Goal: Information Seeking & Learning: Find specific fact

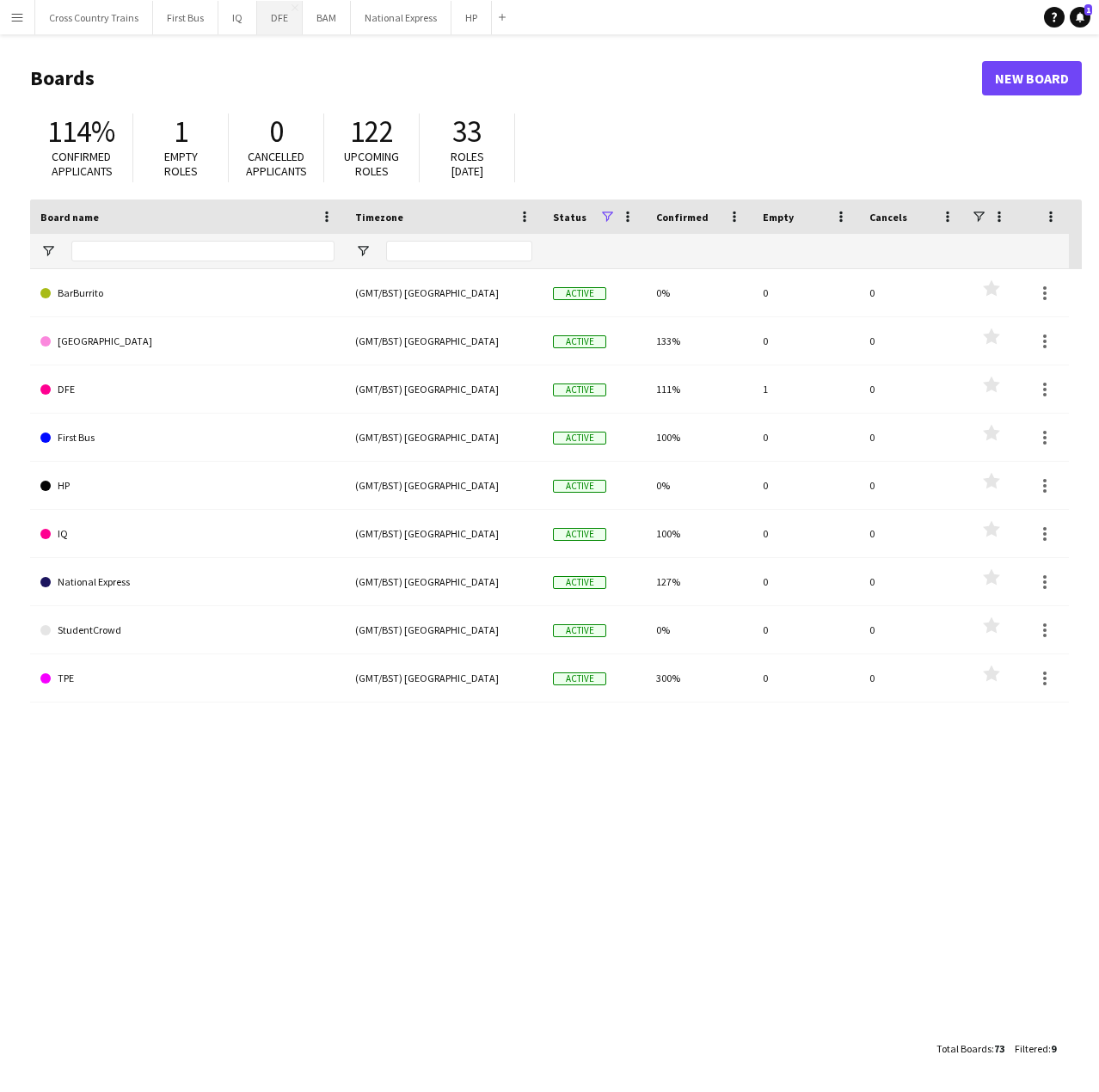
click at [266, 20] on button "DFE Close" at bounding box center [280, 17] width 46 height 33
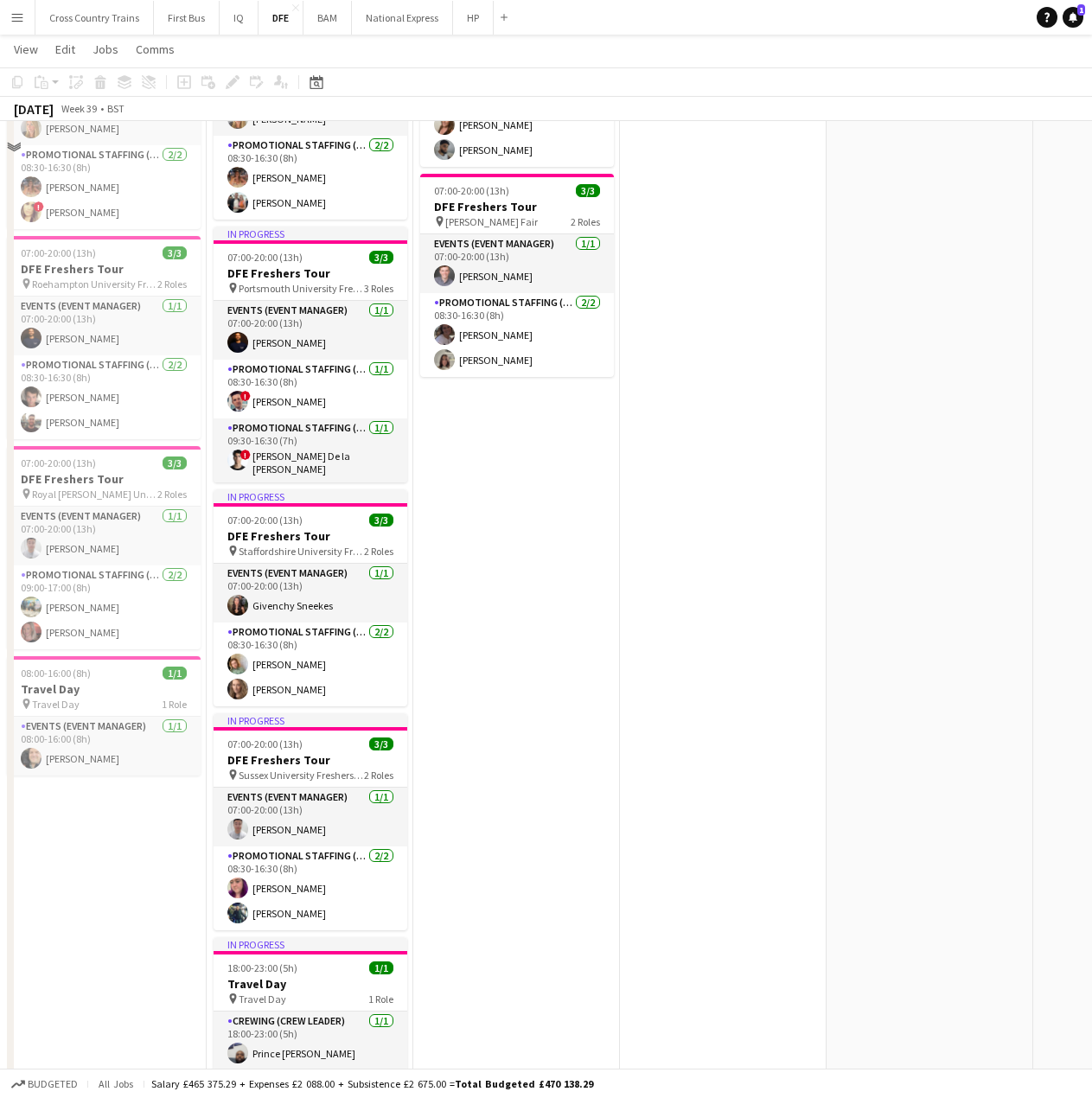
scroll to position [1297, 0]
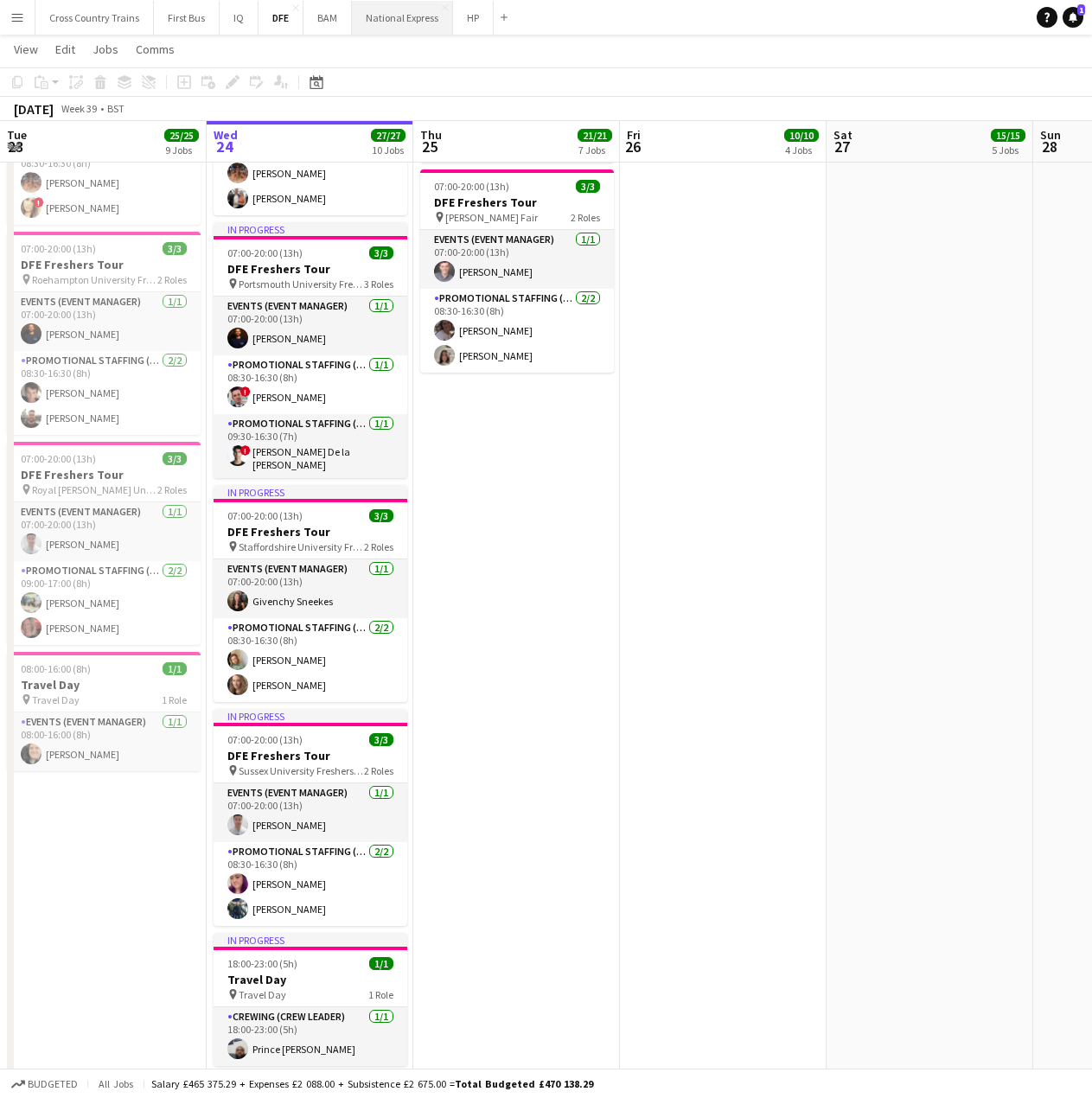
drag, startPoint x: 372, startPoint y: 30, endPoint x: 375, endPoint y: 21, distance: 9.5
click at [372, 30] on button "National Express Close" at bounding box center [402, 17] width 101 height 34
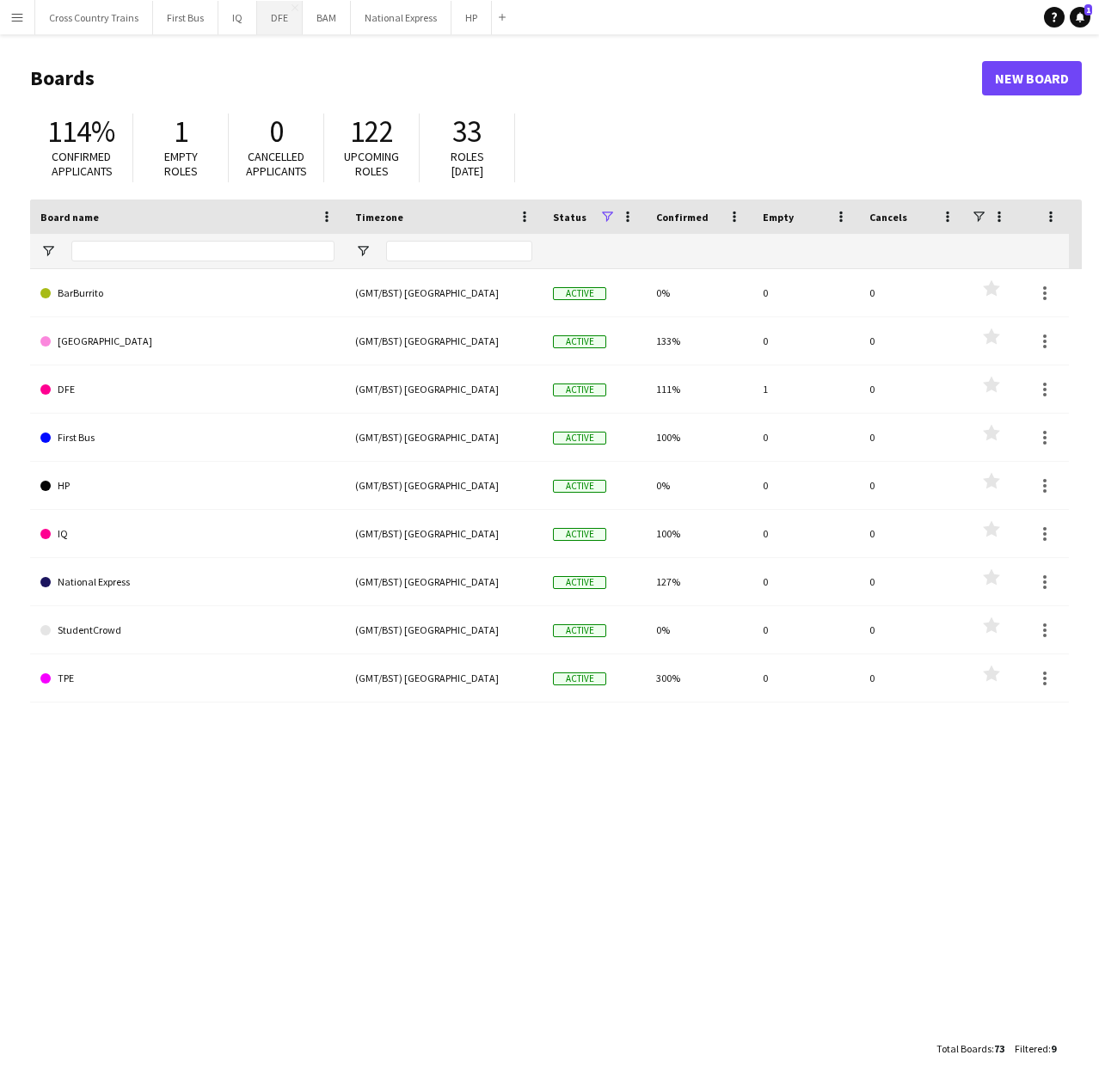
click at [275, 19] on button "DFE Close" at bounding box center [280, 17] width 46 height 33
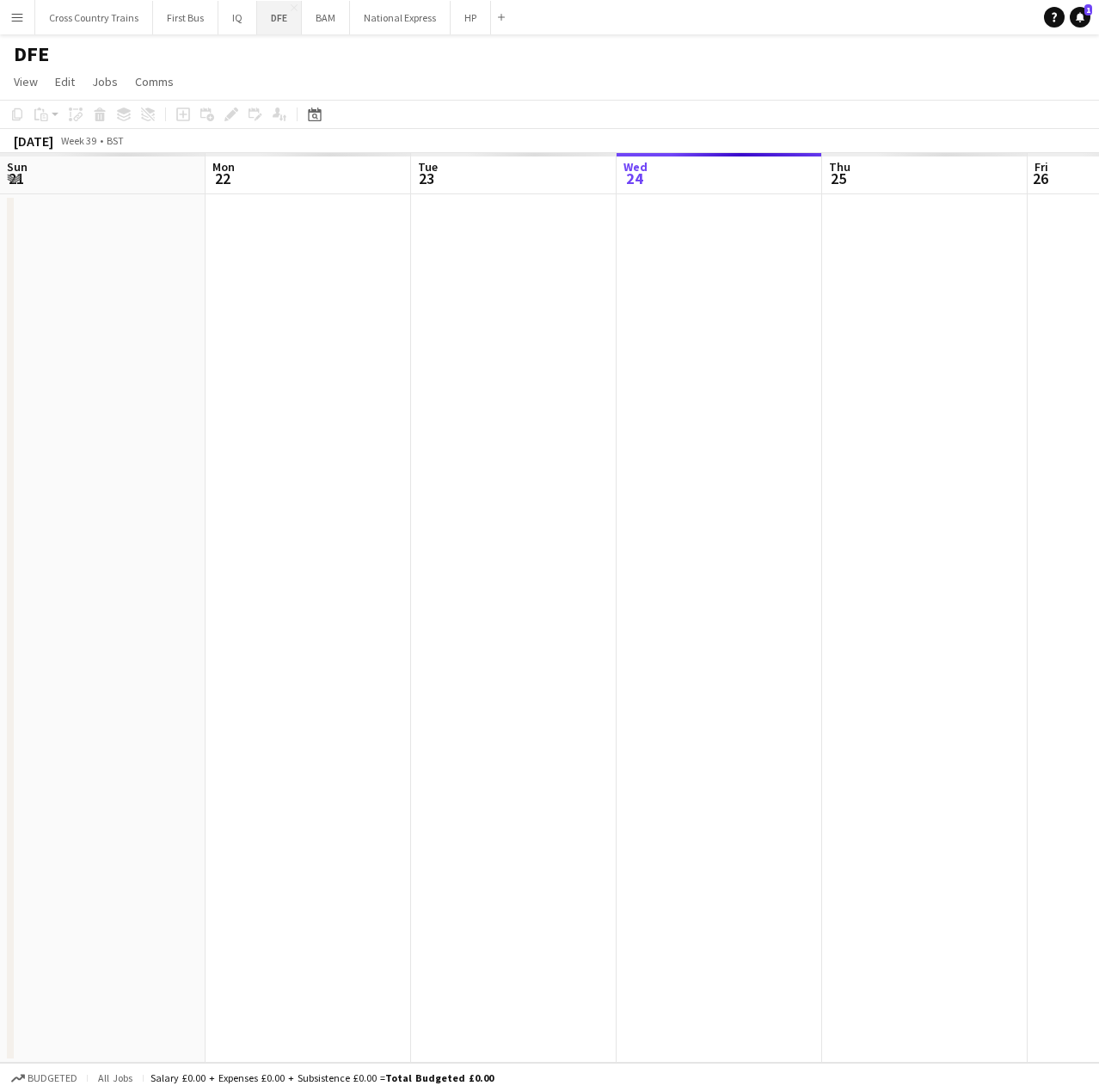
scroll to position [0, 412]
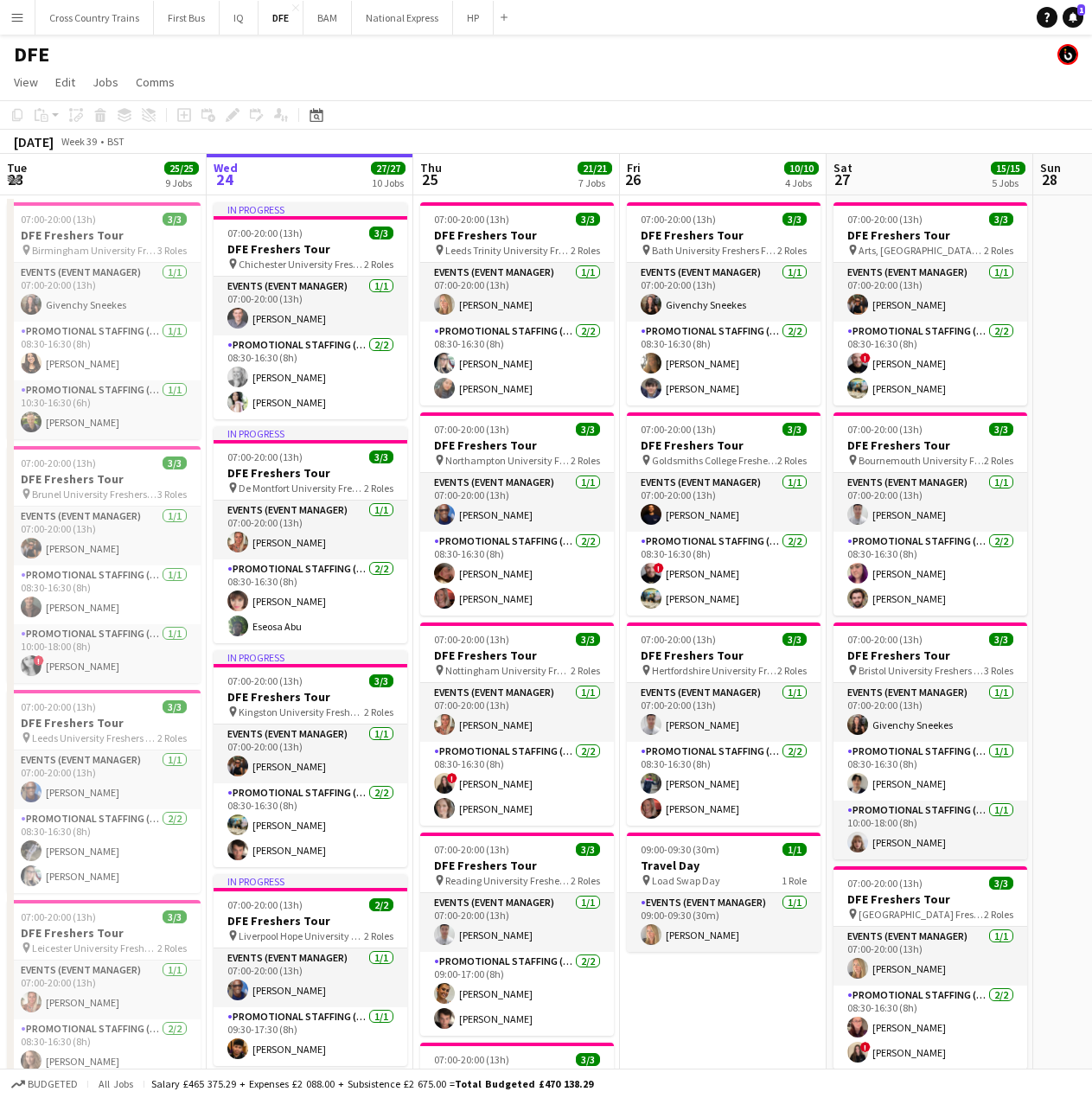
click at [17, 15] on app-icon "Menu" at bounding box center [17, 17] width 13 height 13
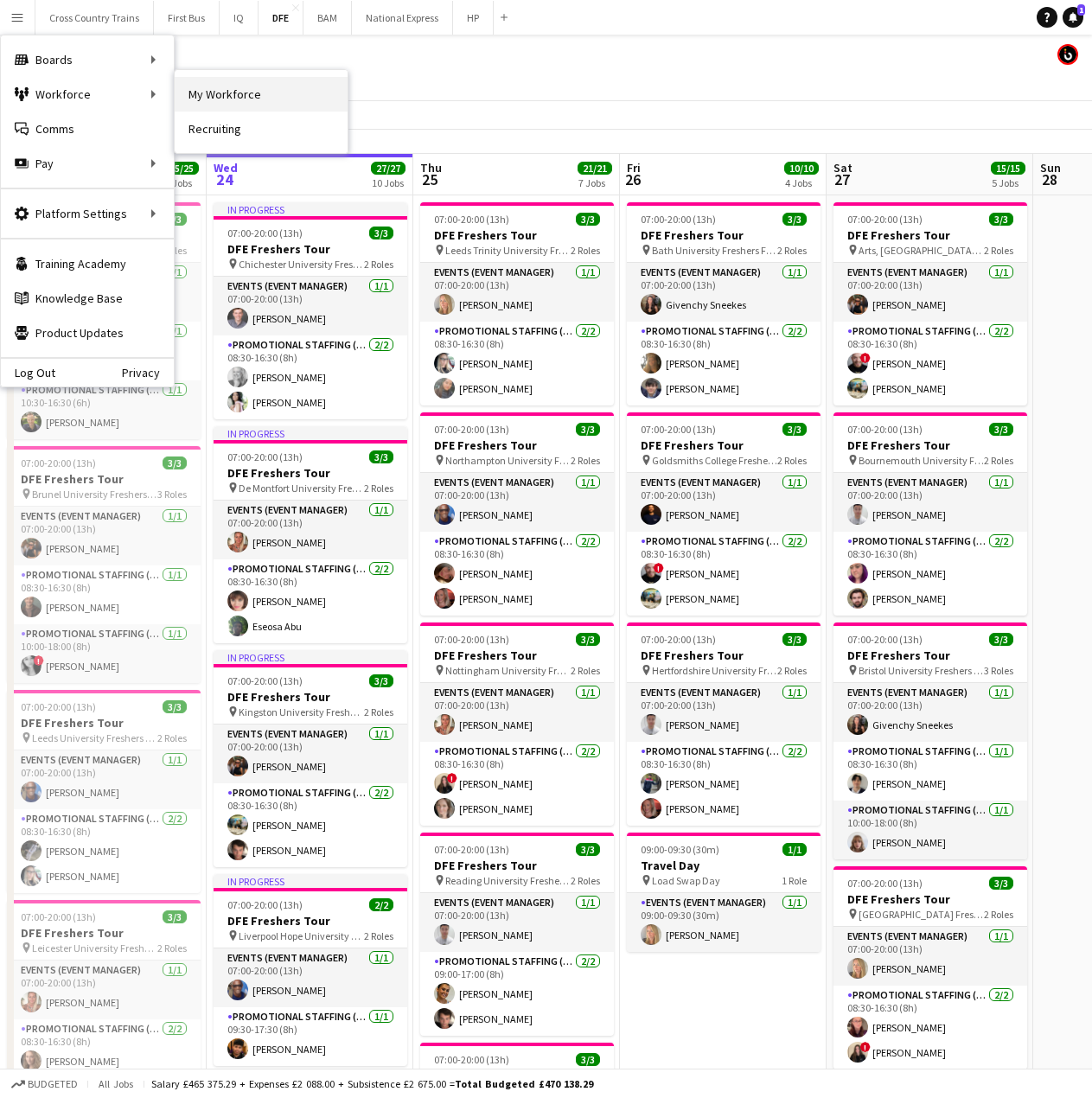
click at [224, 105] on link "My Workforce" at bounding box center [261, 94] width 173 height 35
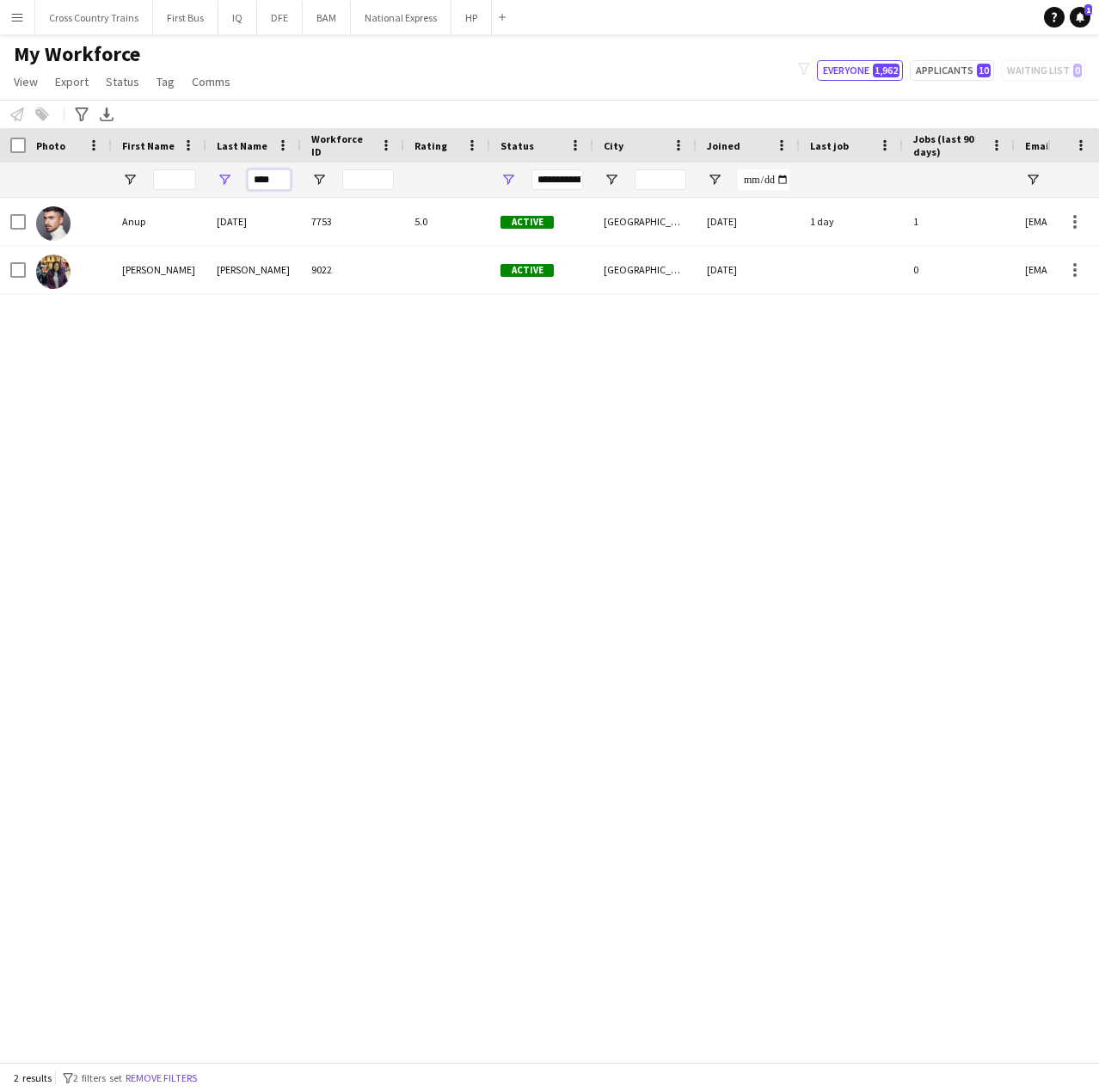
click at [272, 176] on input "****" at bounding box center [268, 179] width 43 height 21
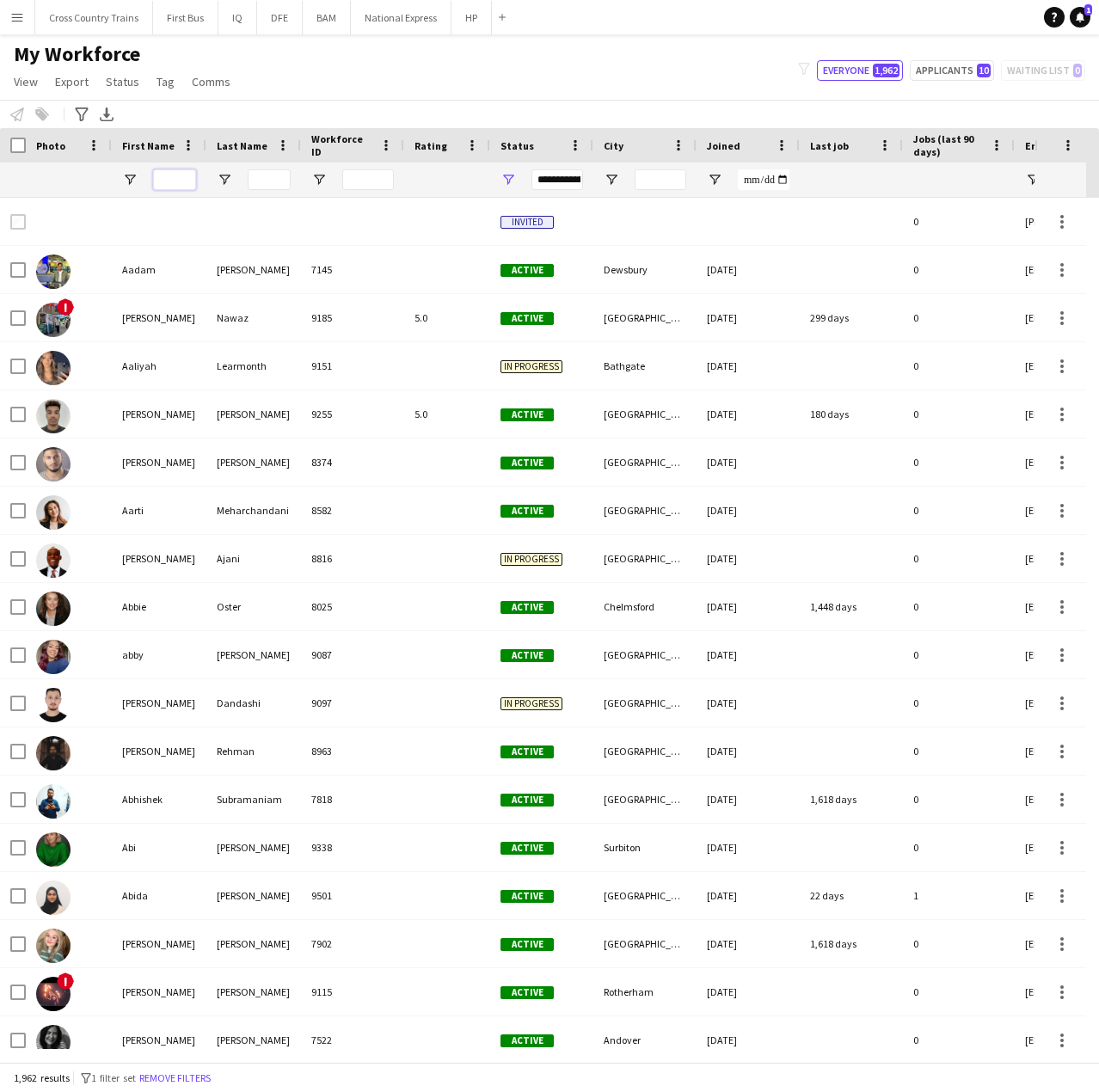
drag, startPoint x: 186, startPoint y: 179, endPoint x: 177, endPoint y: 189, distance: 13.5
click at [186, 179] on input "First Name Filter Input" at bounding box center [174, 179] width 43 height 21
paste input "*******"
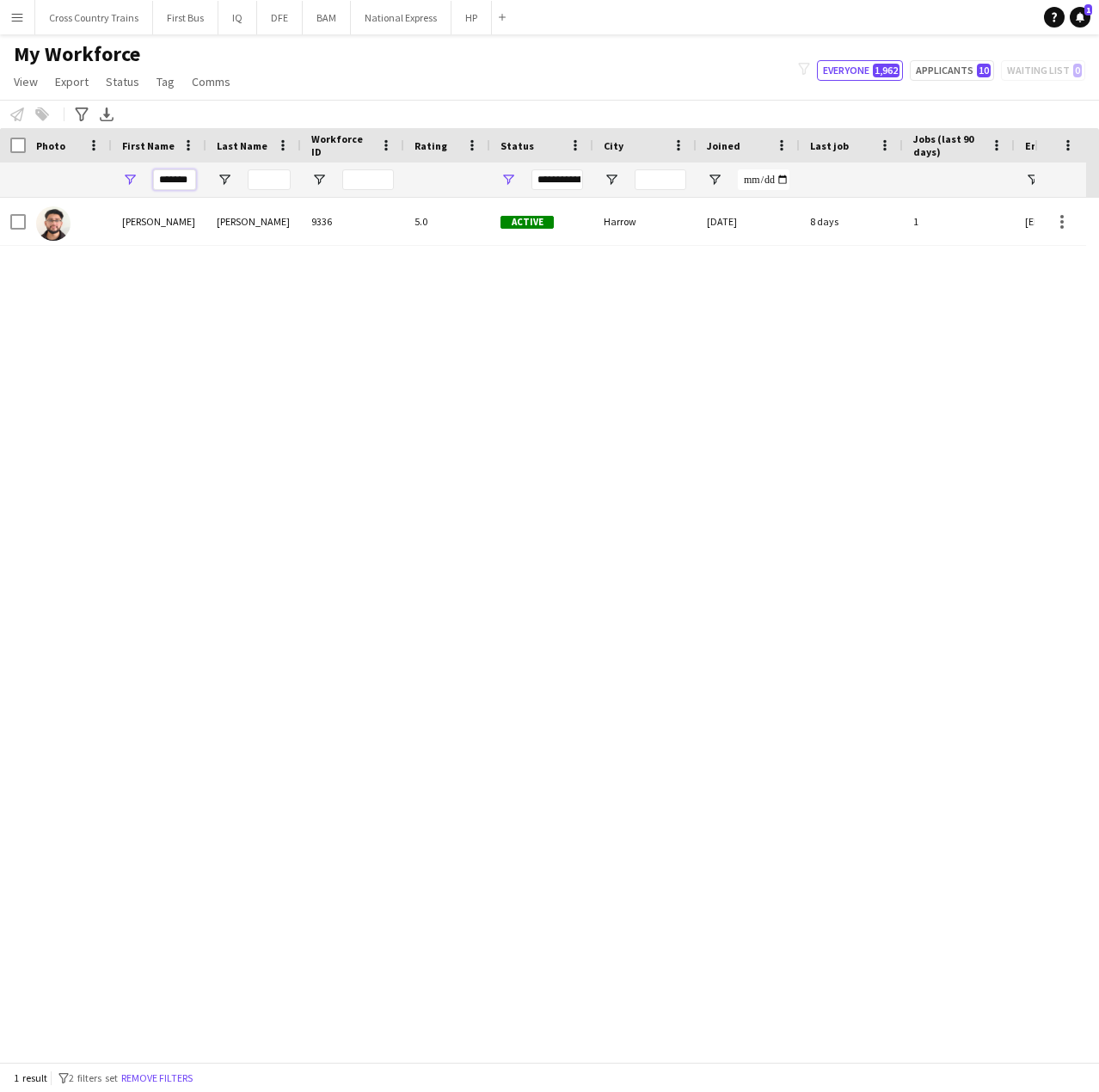
type input "*******"
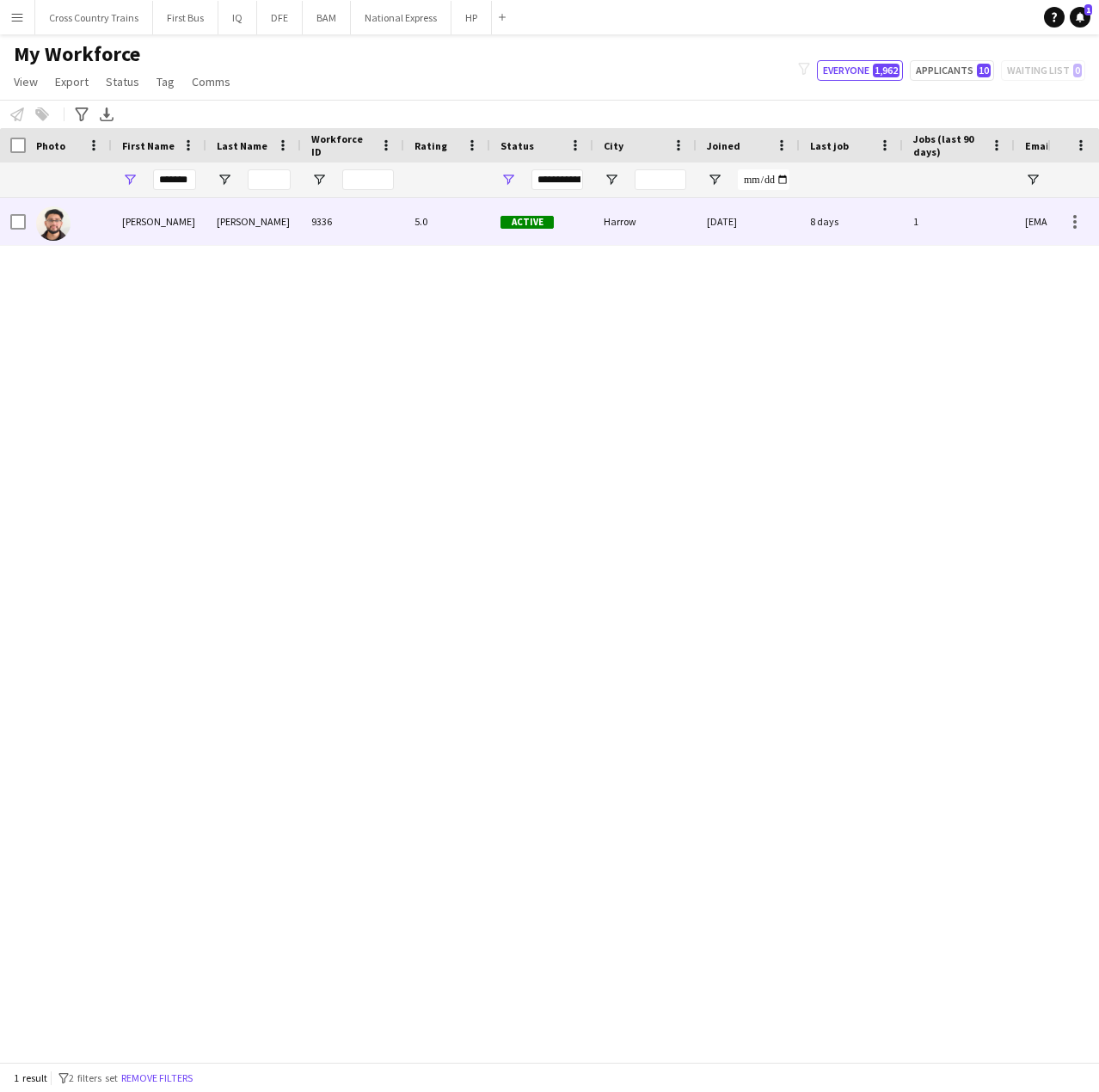
click at [162, 224] on div "[PERSON_NAME]" at bounding box center [159, 221] width 95 height 48
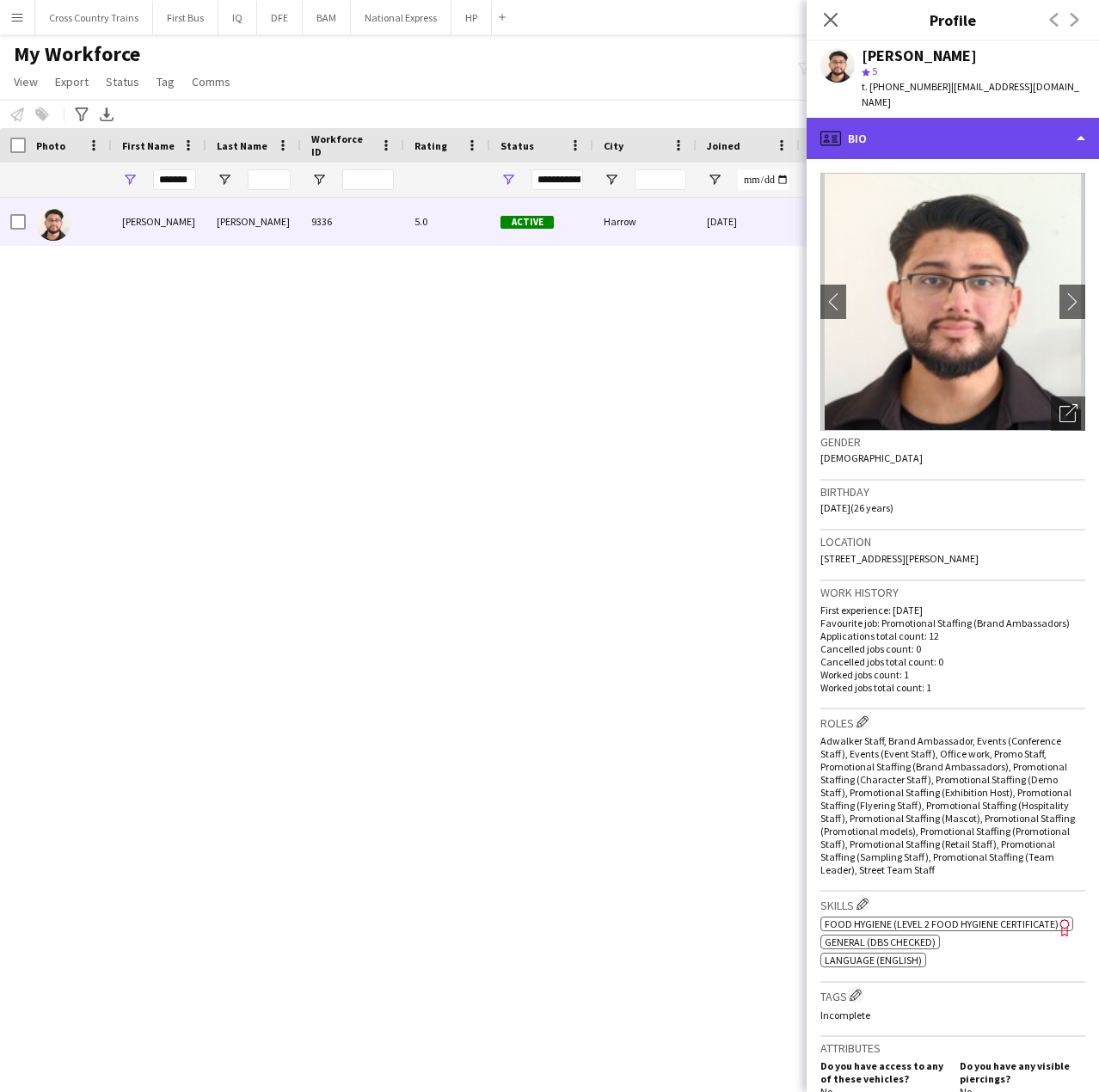
click at [940, 117] on div "profile Bio" at bounding box center [953, 137] width 292 height 41
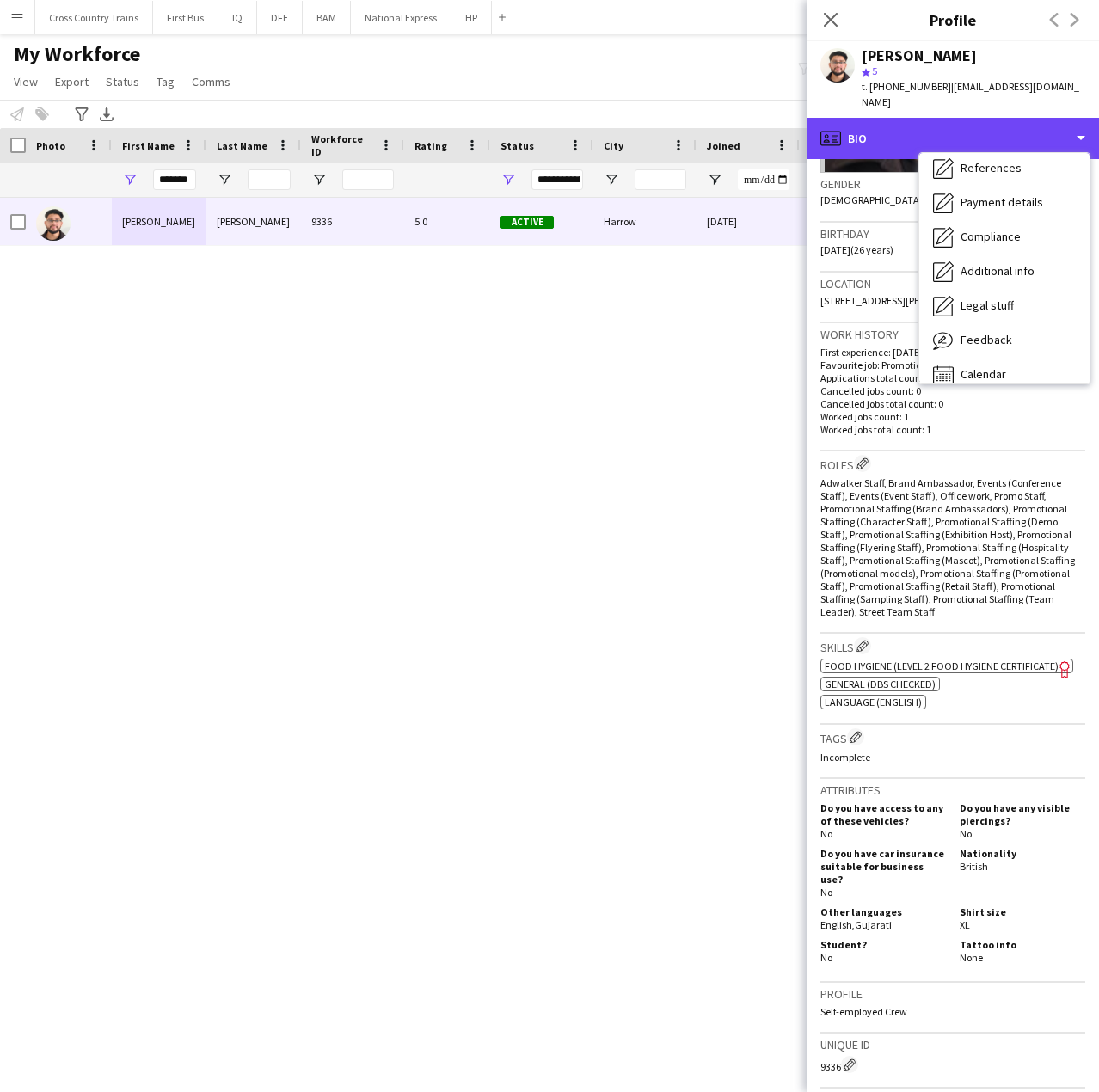
scroll to position [196, 0]
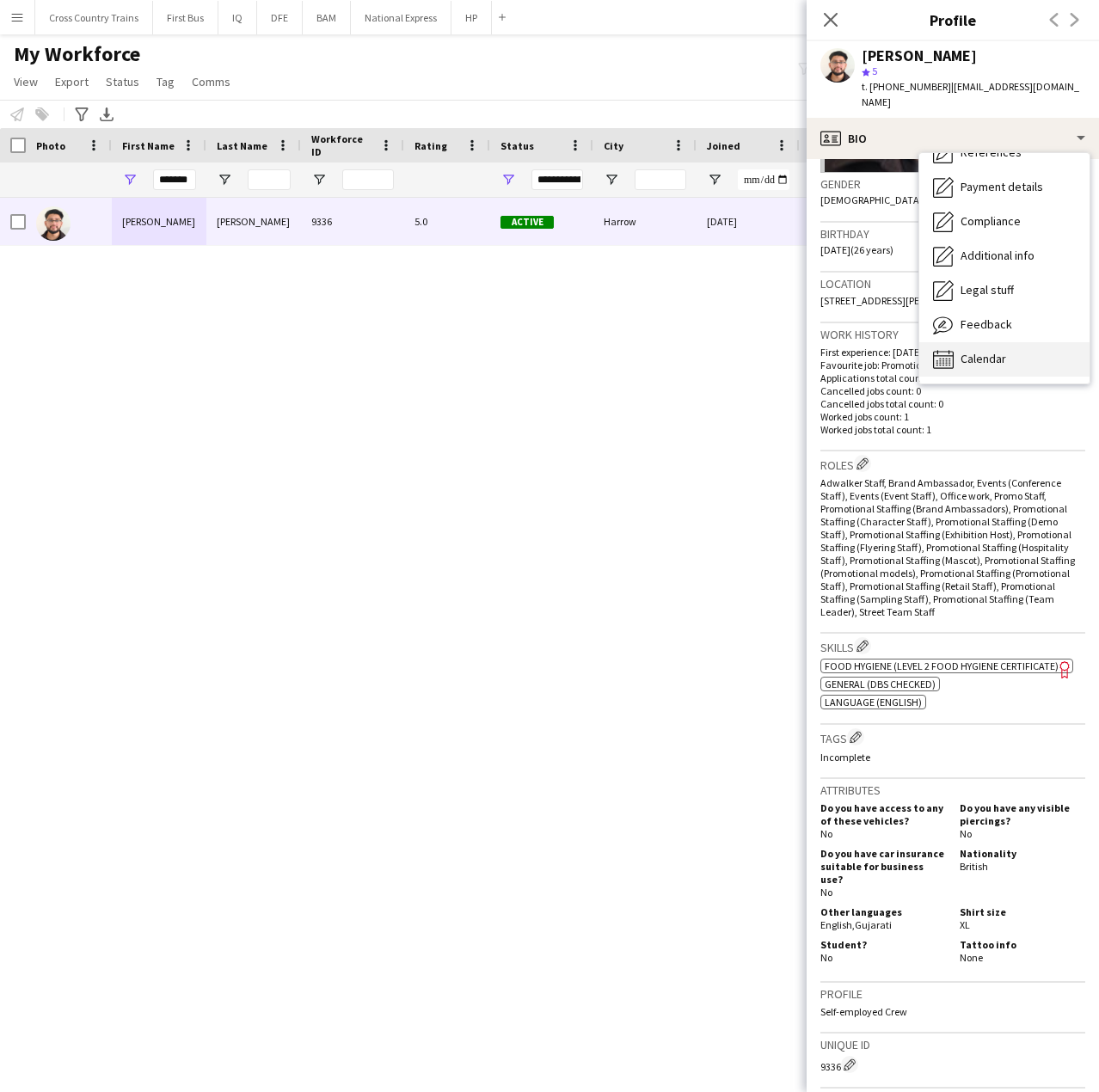
click at [995, 351] on span "Calendar" at bounding box center [983, 359] width 46 height 15
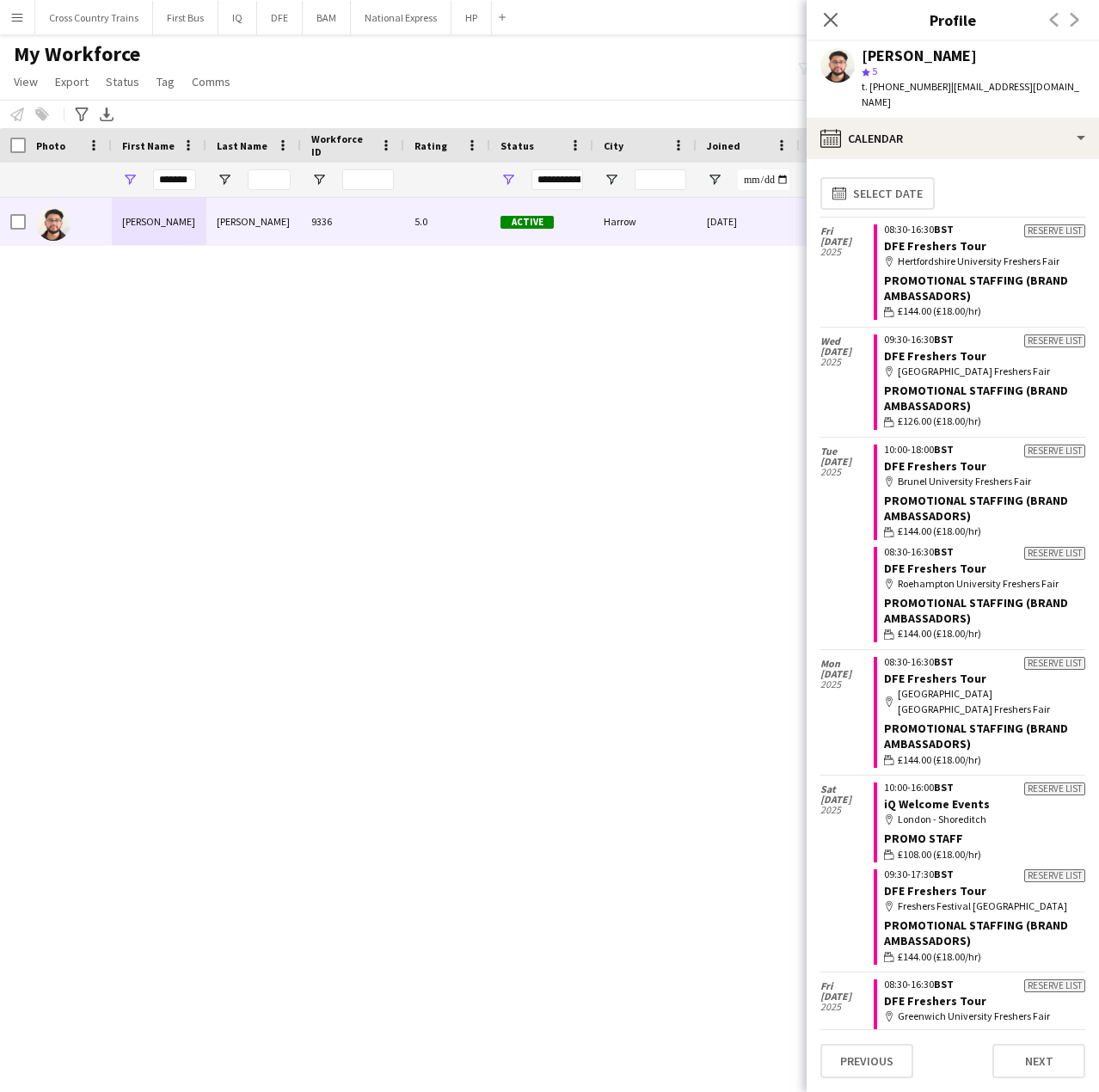
scroll to position [0, 0]
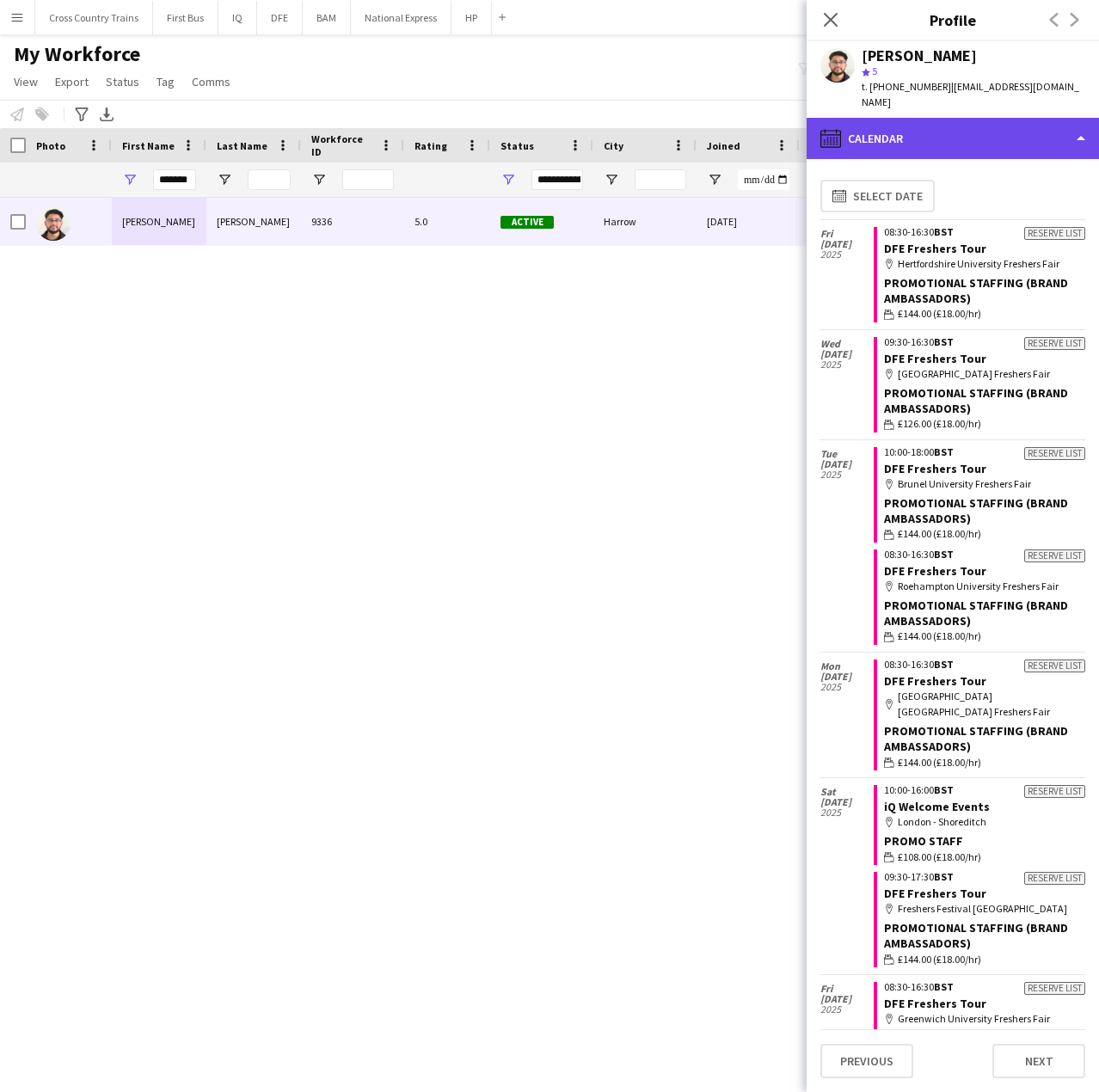
click at [972, 117] on div "calendar-full Calendar" at bounding box center [953, 137] width 292 height 41
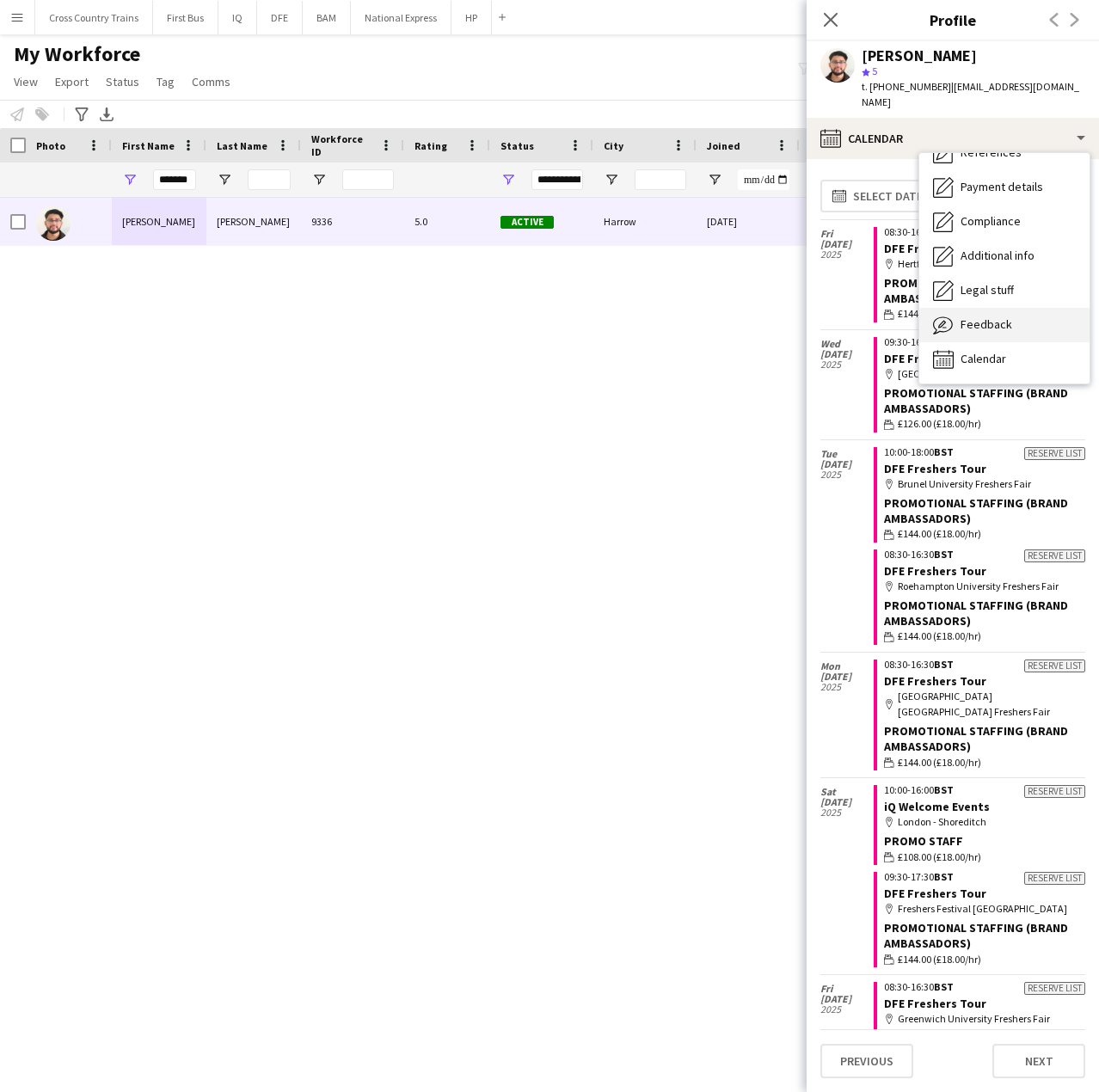
click at [1000, 317] on span "Feedback" at bounding box center [986, 325] width 52 height 15
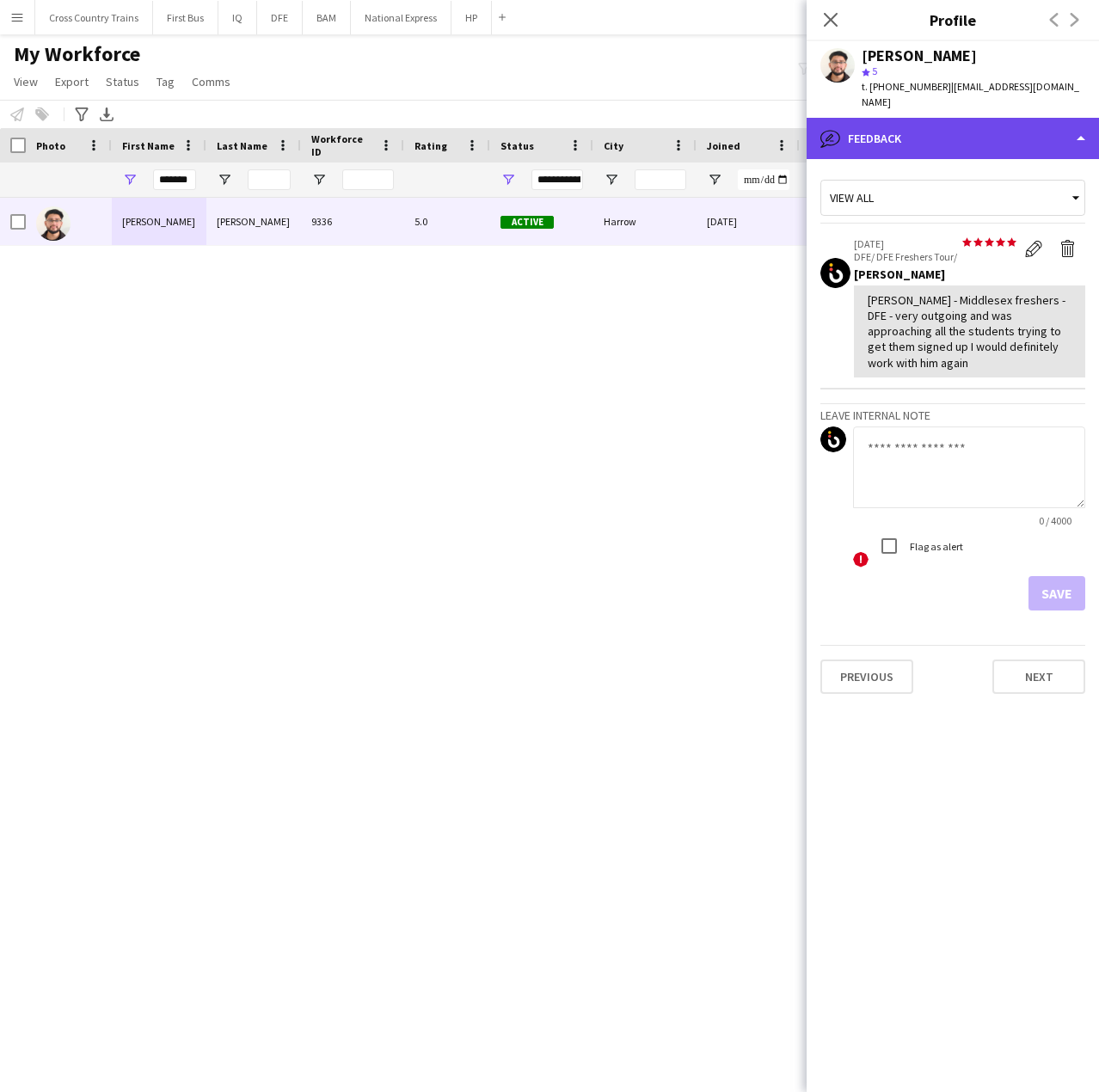
click at [945, 117] on div "bubble-pencil Feedback" at bounding box center [953, 137] width 292 height 41
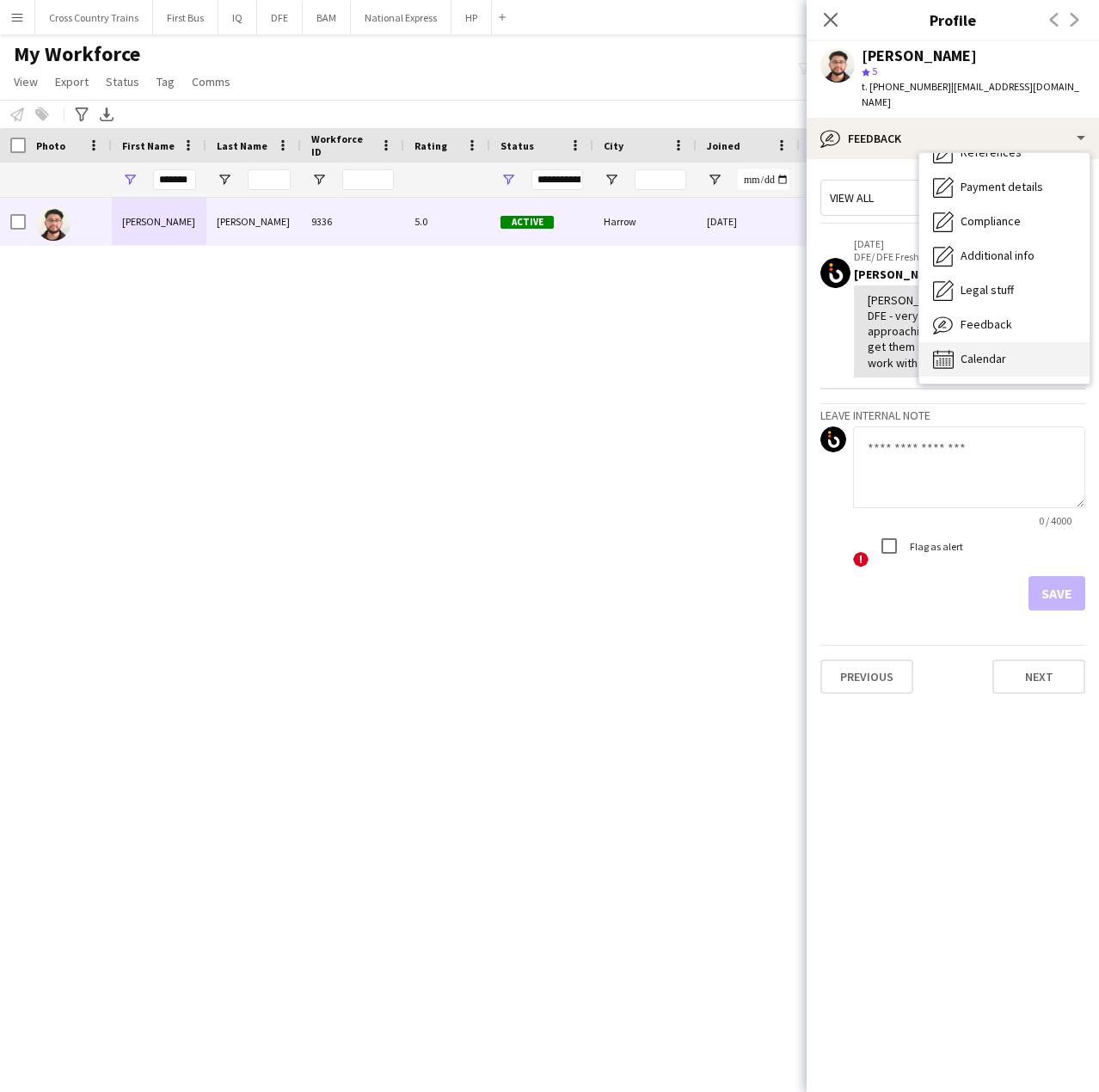
click at [992, 353] on div "Calendar Calendar" at bounding box center [1004, 360] width 170 height 34
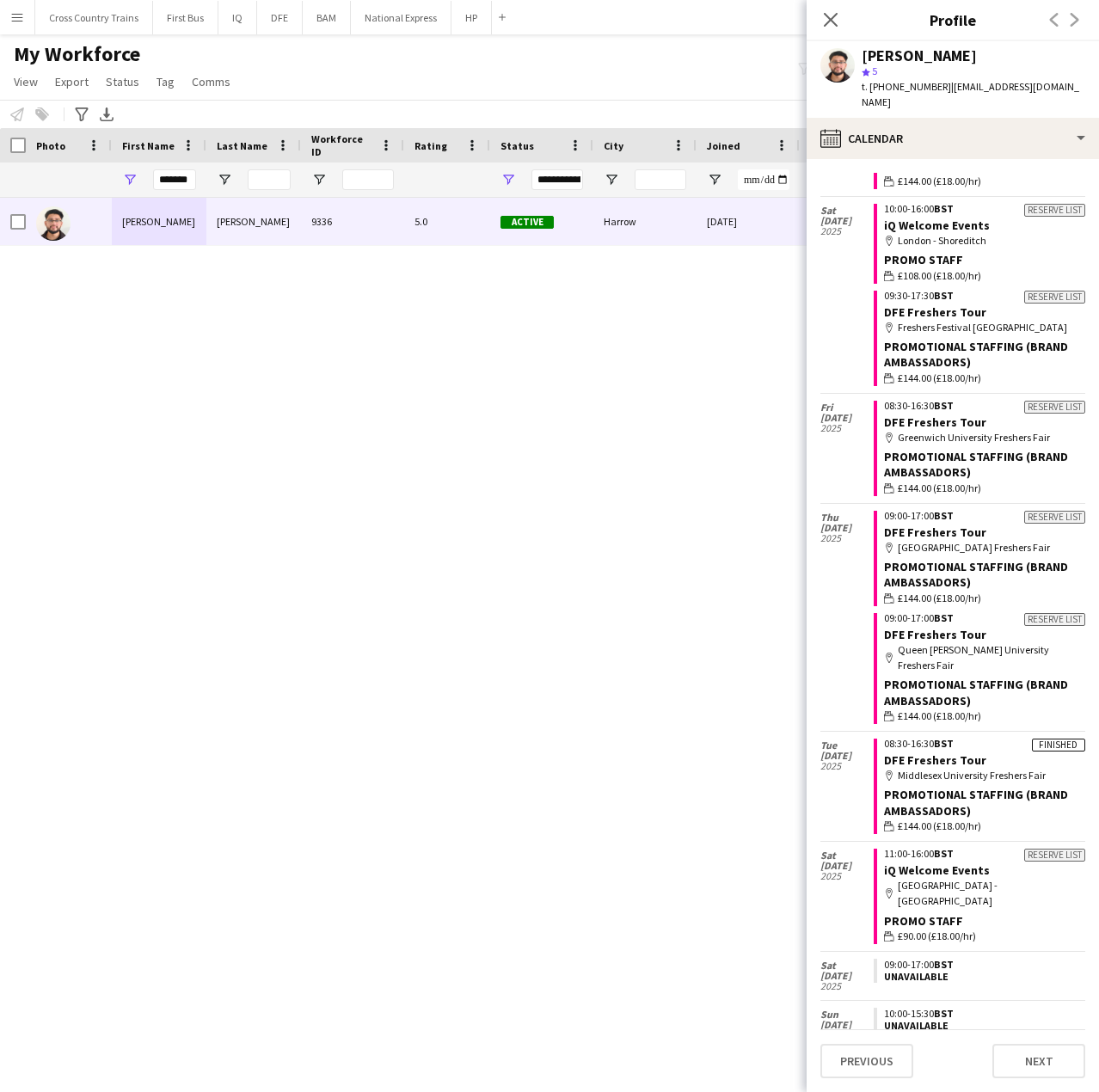
scroll to position [455, 0]
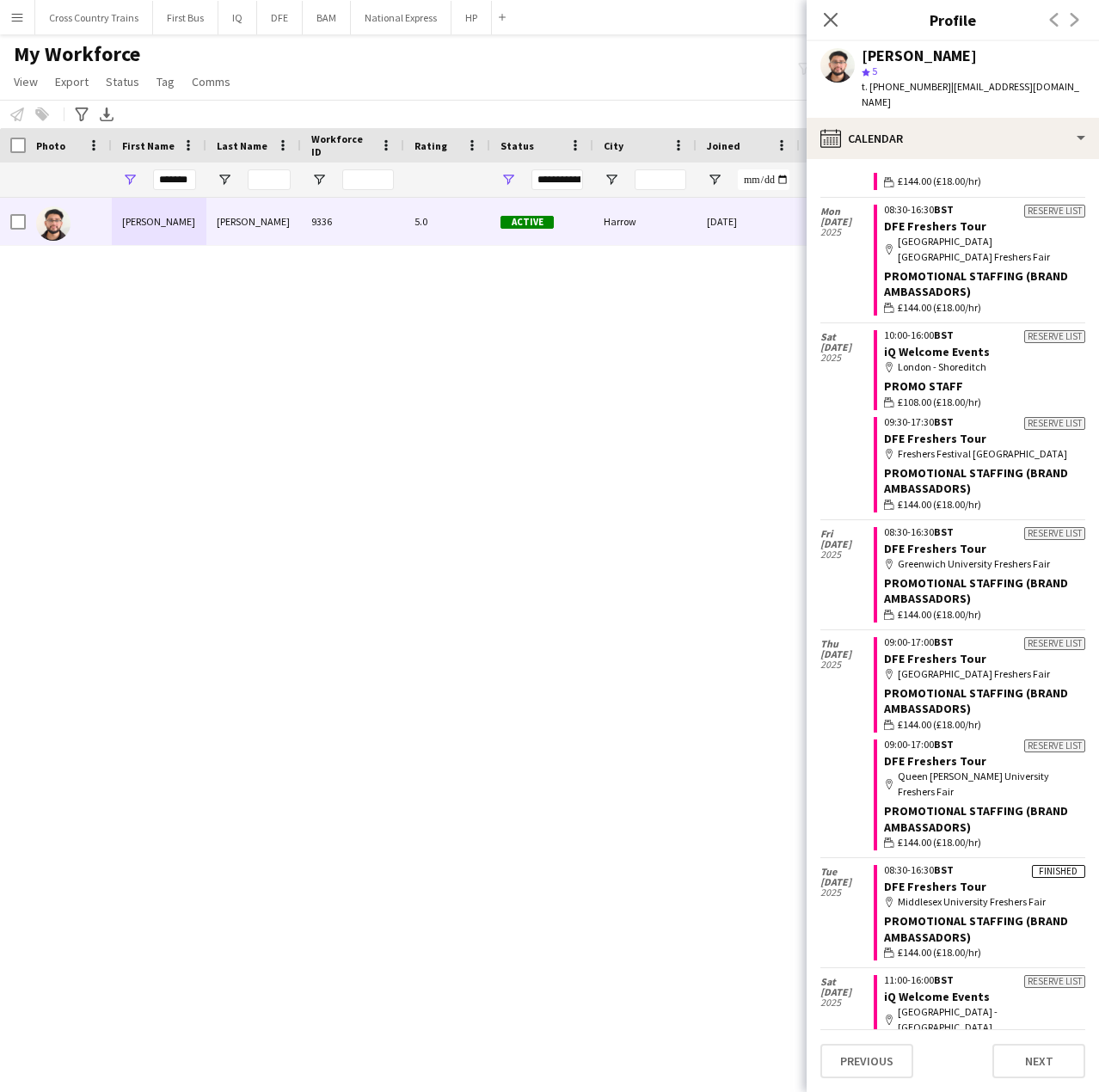
click at [1022, 566] on div "map-marker Greenwich University Freshers Fair" at bounding box center [984, 564] width 201 height 15
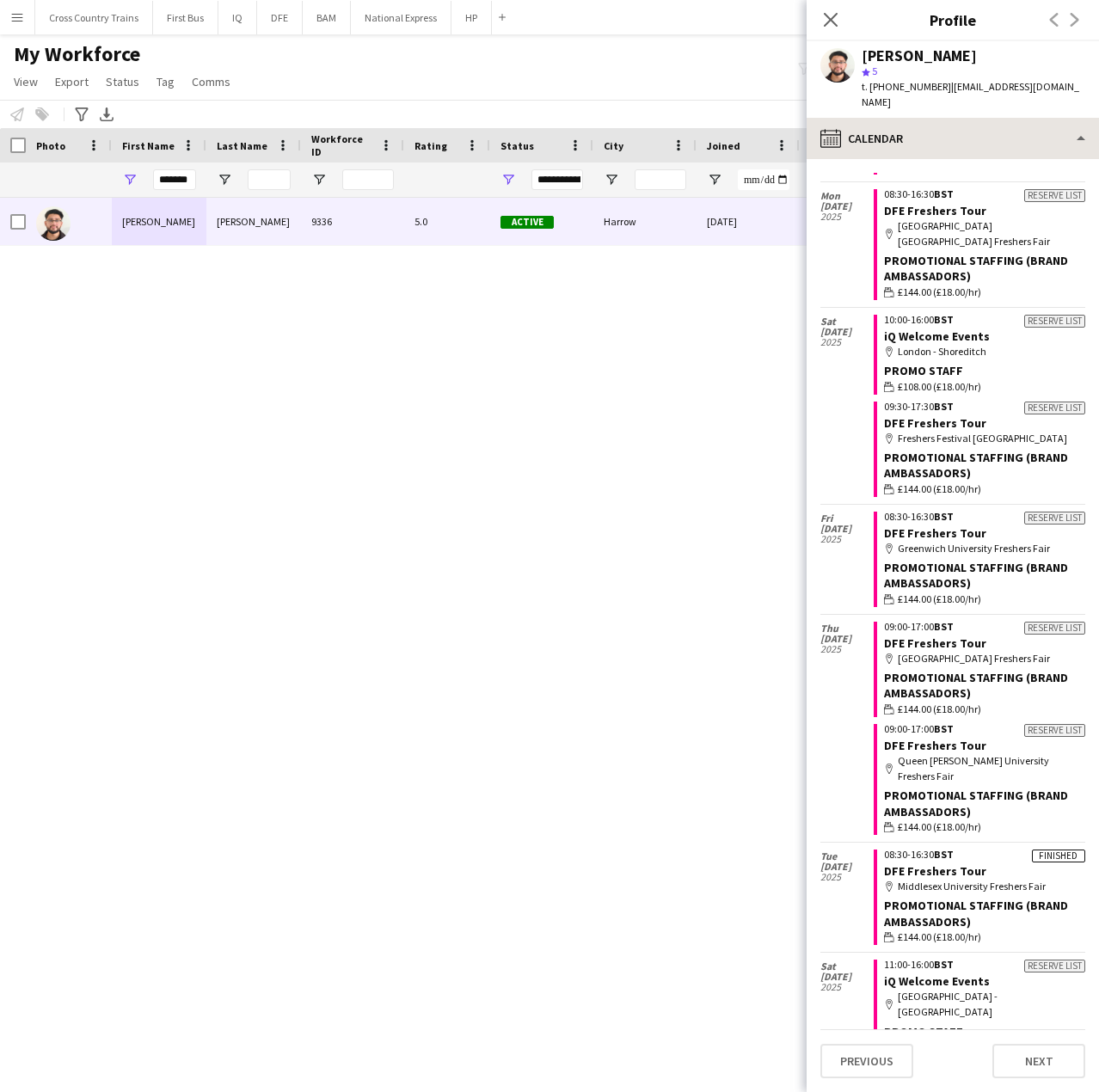
scroll to position [351, 0]
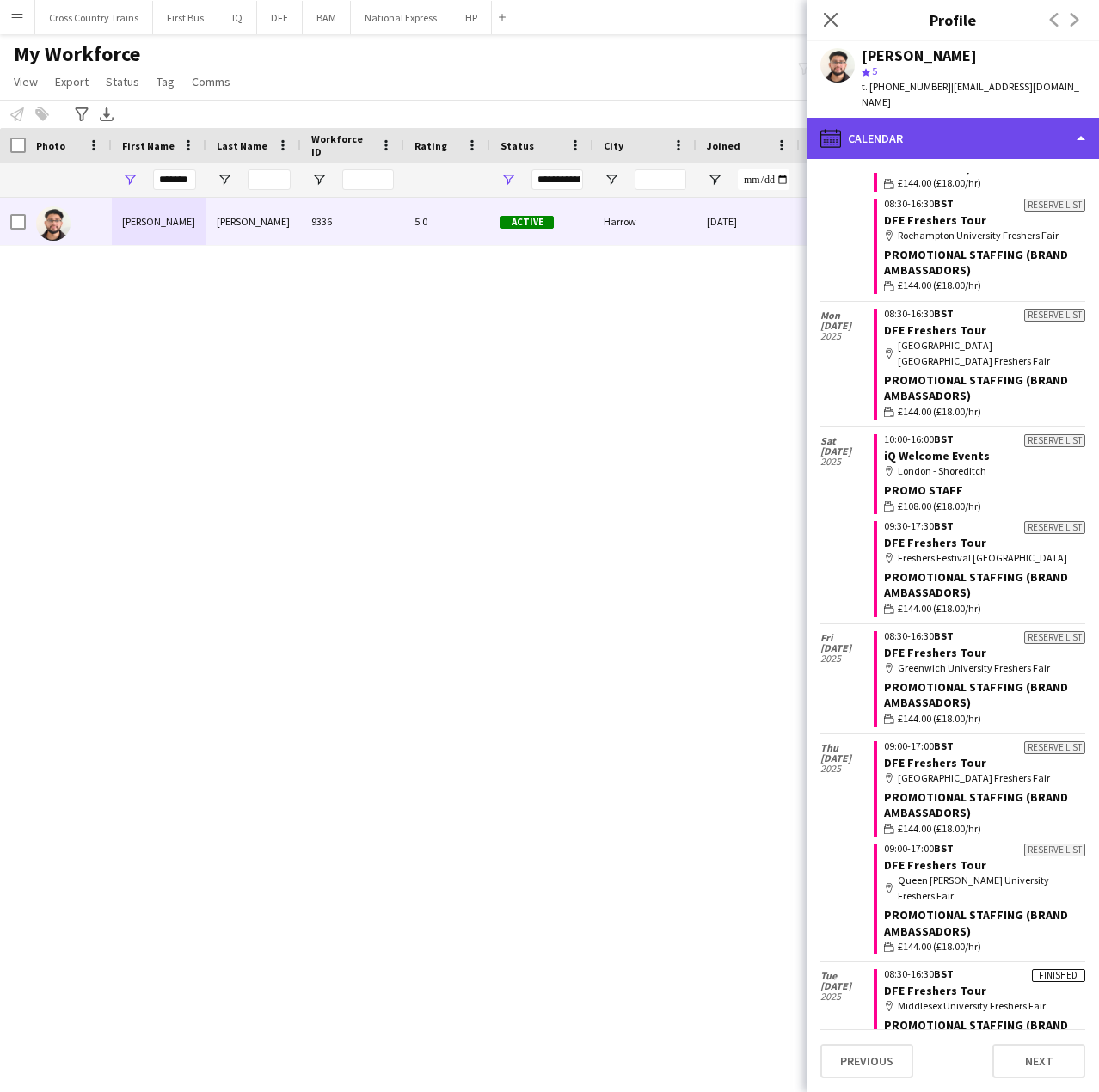
click at [927, 117] on div "calendar-full Calendar" at bounding box center [953, 137] width 292 height 41
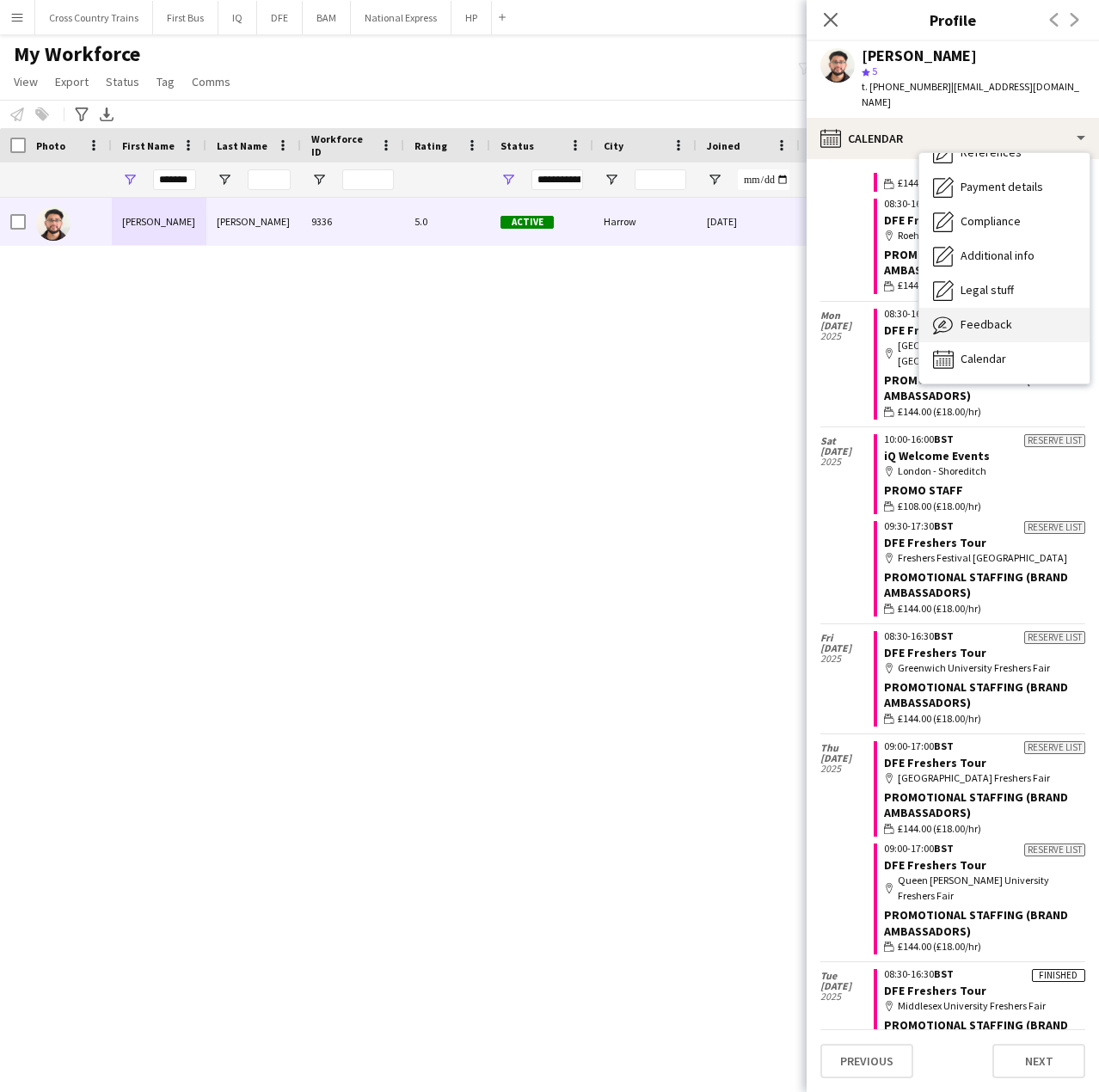
click at [977, 317] on span "Feedback" at bounding box center [986, 325] width 52 height 15
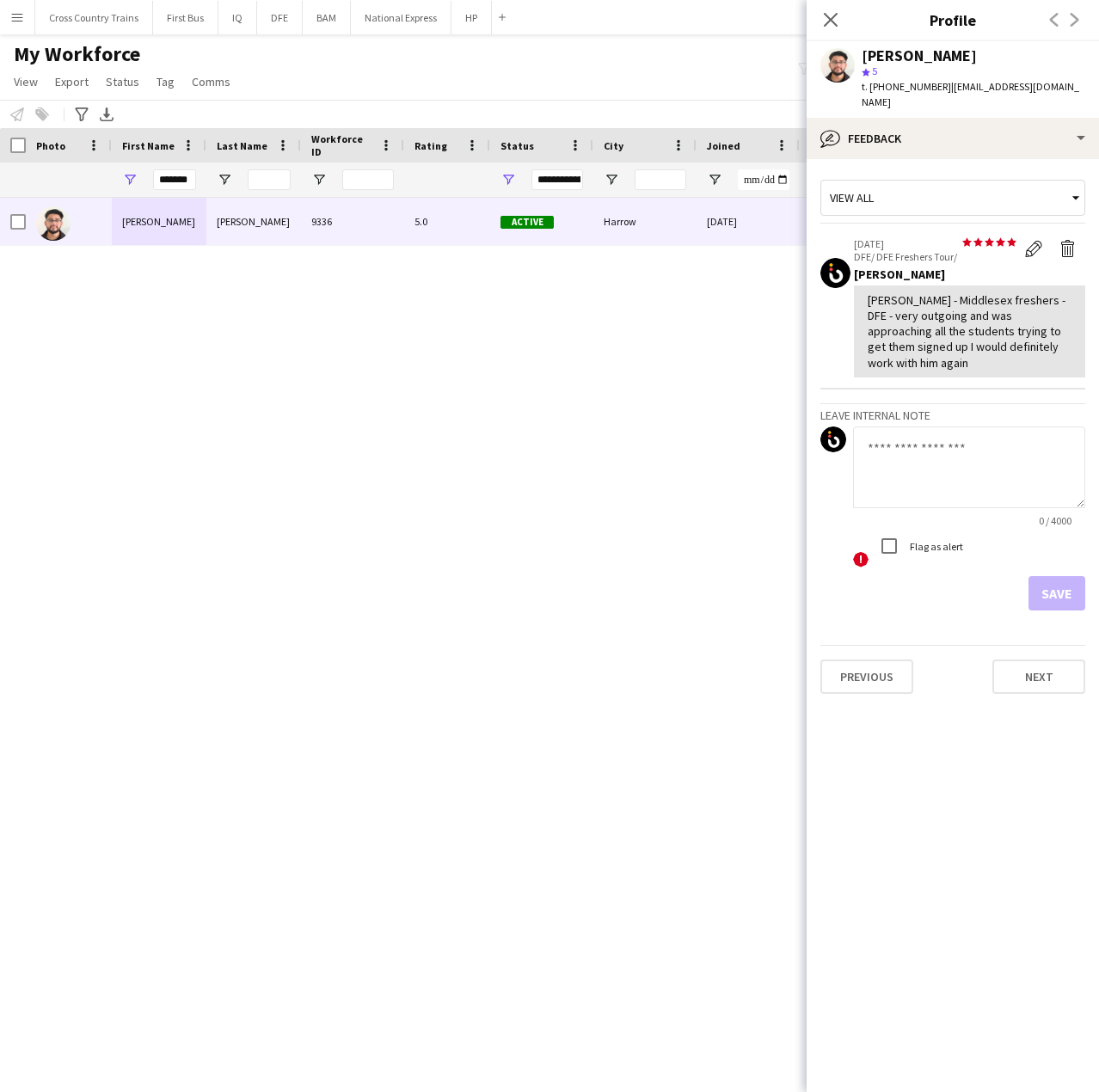
click at [939, 308] on div "[PERSON_NAME] - Middlesex freshers - DFE - very outgoing and was approaching al…" at bounding box center [970, 331] width 204 height 78
click at [912, 238] on p "[DATE]" at bounding box center [936, 244] width 162 height 13
click at [940, 126] on div "bubble-pencil Feedback" at bounding box center [953, 137] width 292 height 41
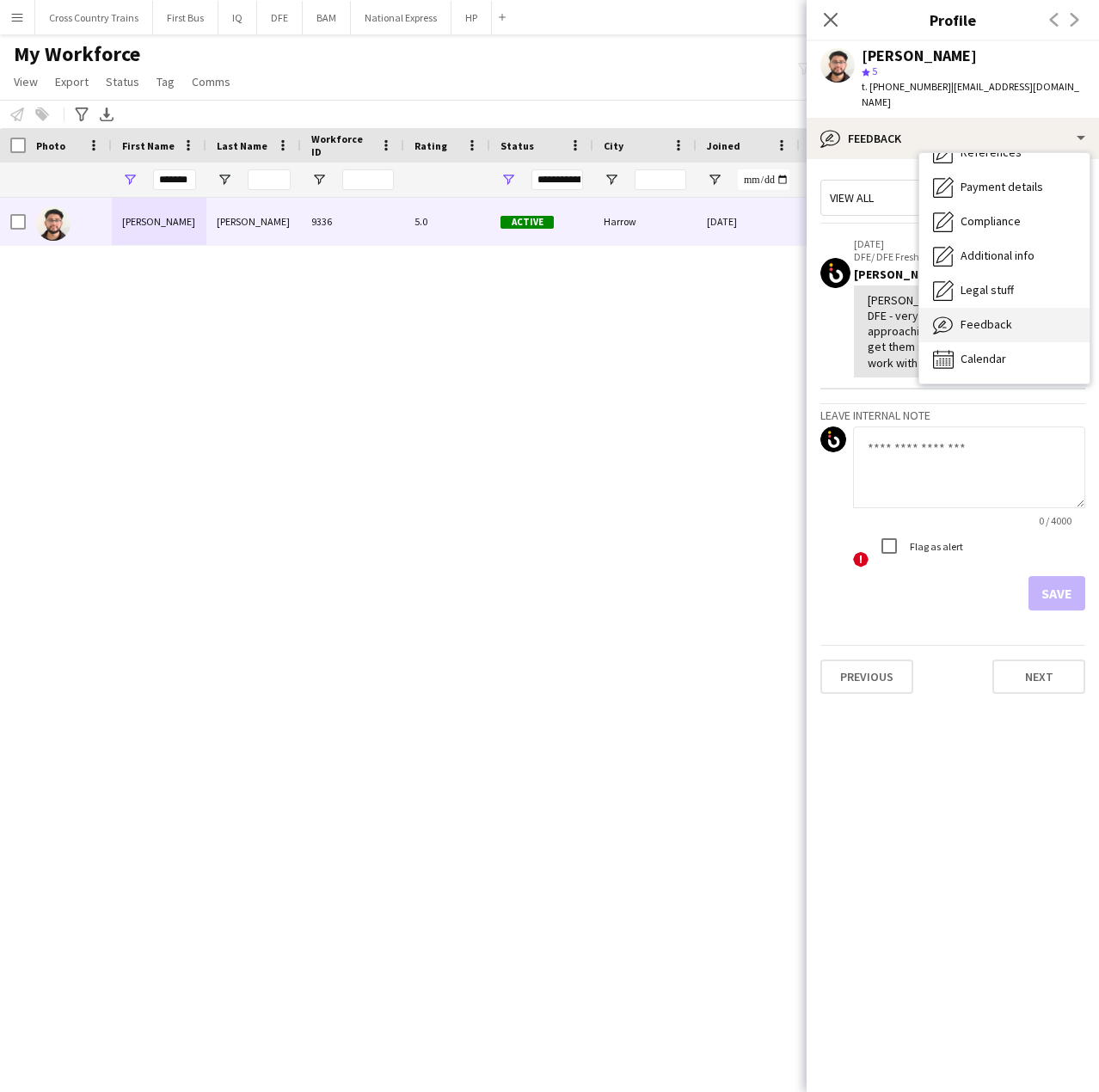
click at [987, 317] on span "Feedback" at bounding box center [986, 325] width 52 height 15
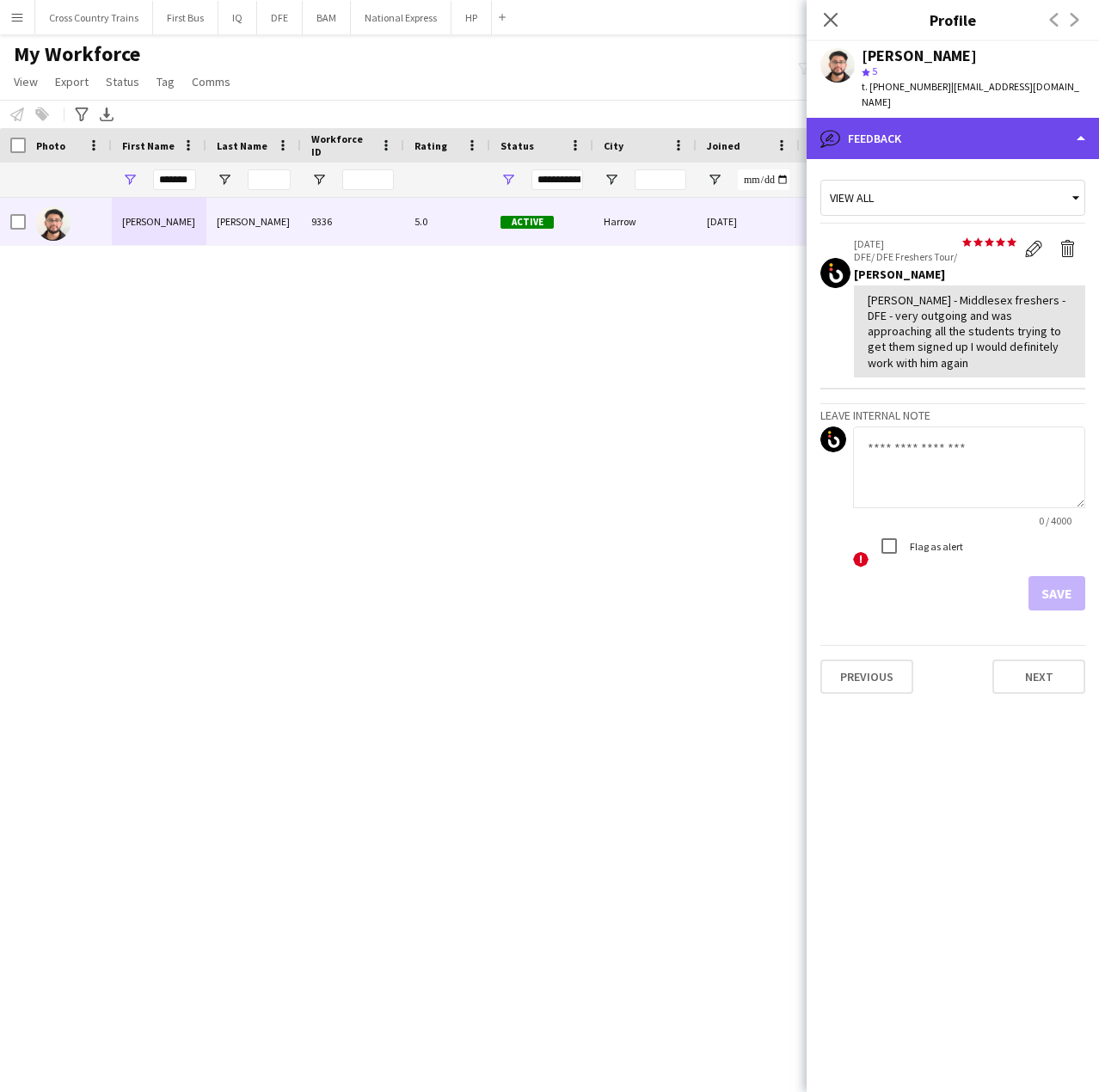
click at [920, 126] on div "bubble-pencil Feedback" at bounding box center [953, 137] width 292 height 41
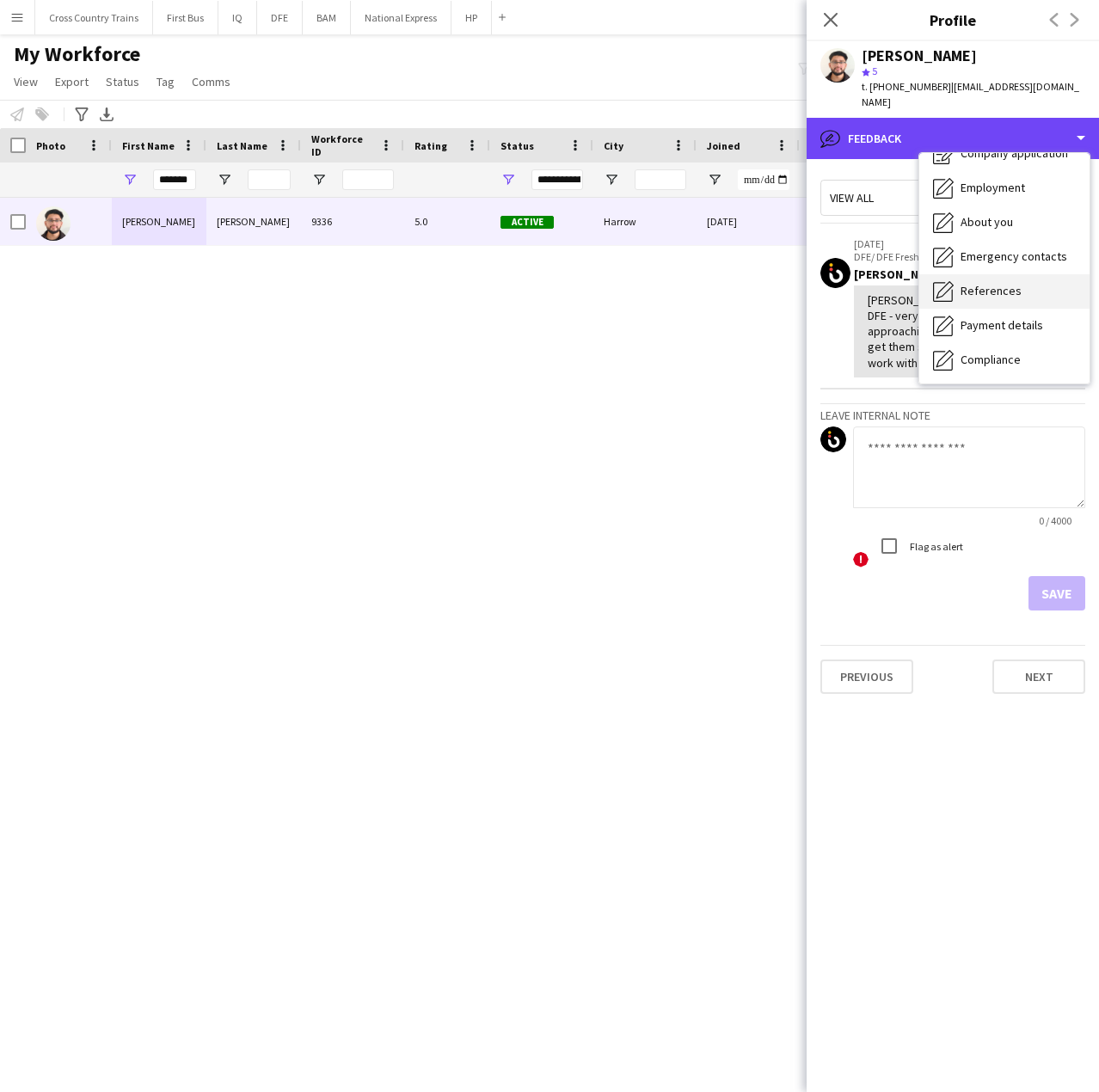
scroll to position [86, 0]
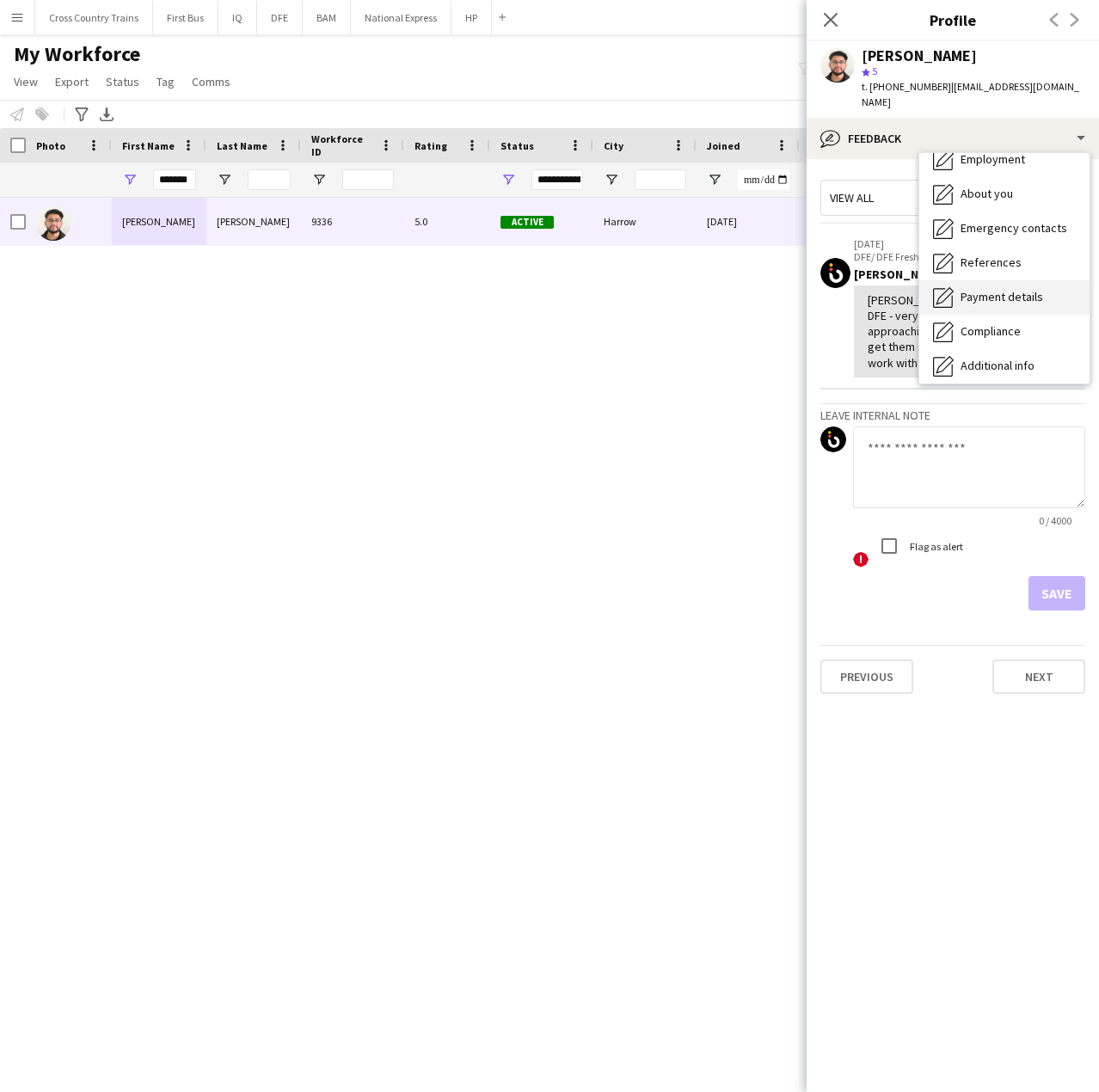
click at [1016, 289] on span "Payment details" at bounding box center [1002, 297] width 82 height 15
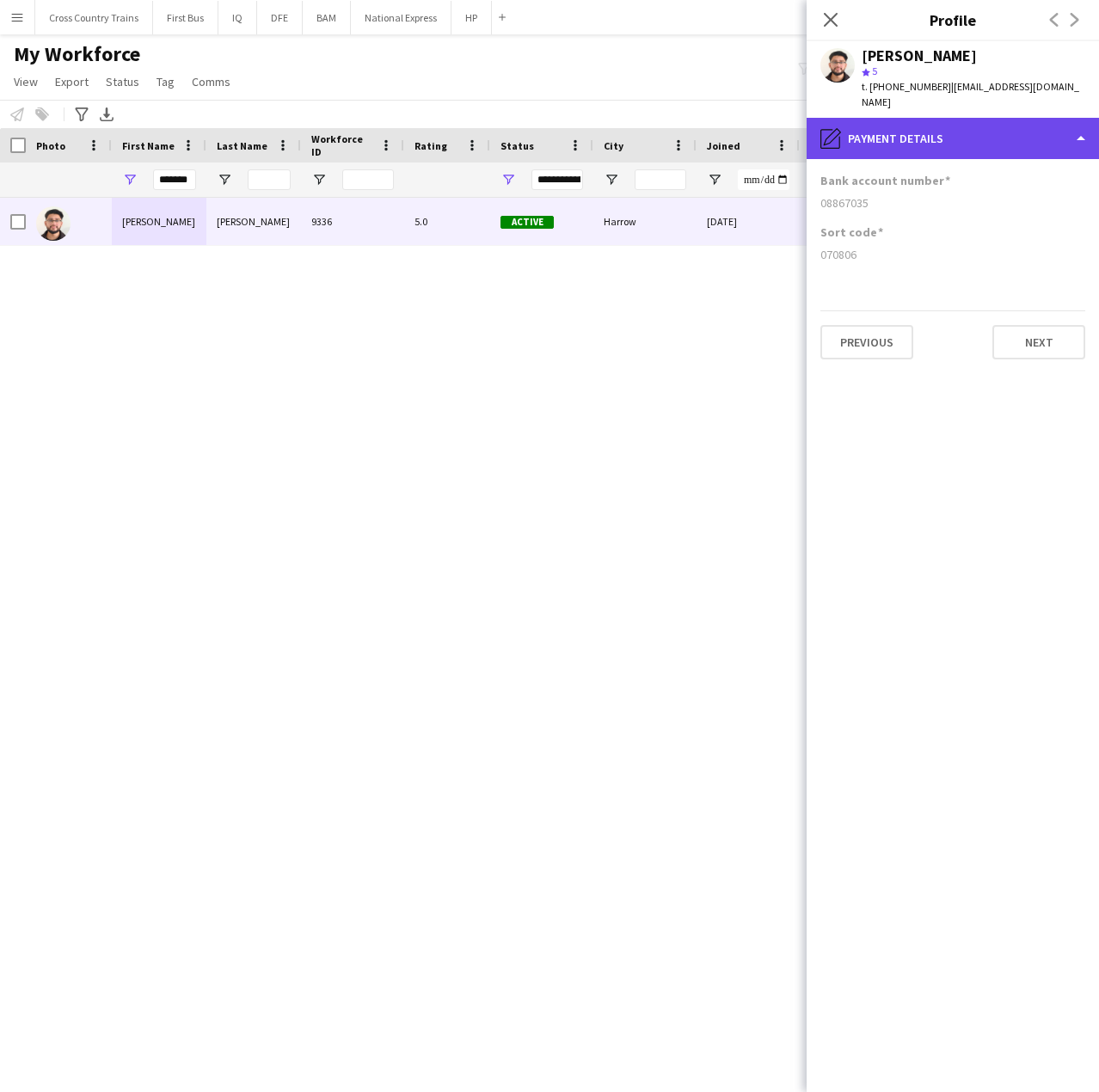
click at [948, 117] on div "pencil4 Payment details" at bounding box center [953, 137] width 292 height 41
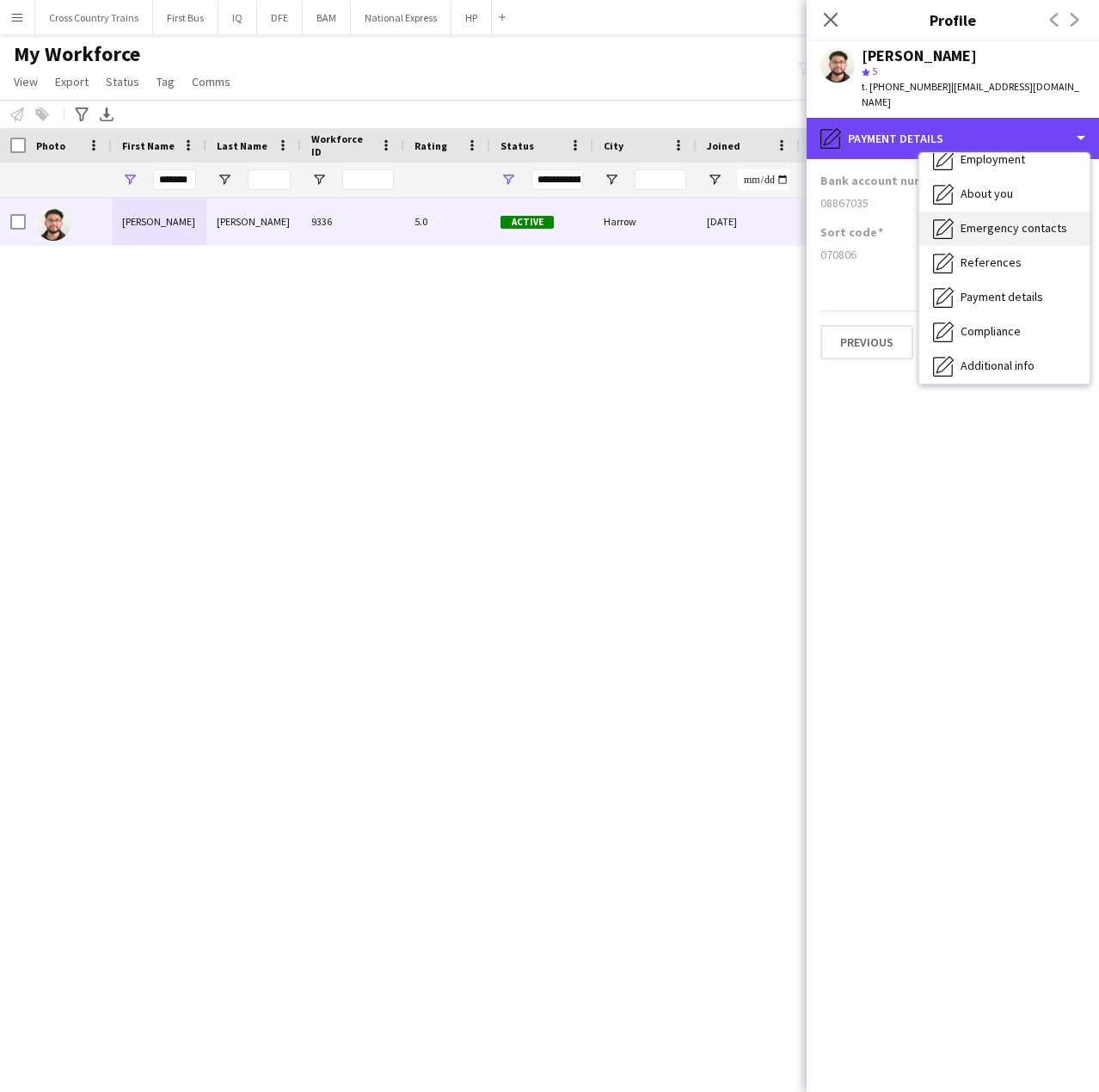
scroll to position [0, 0]
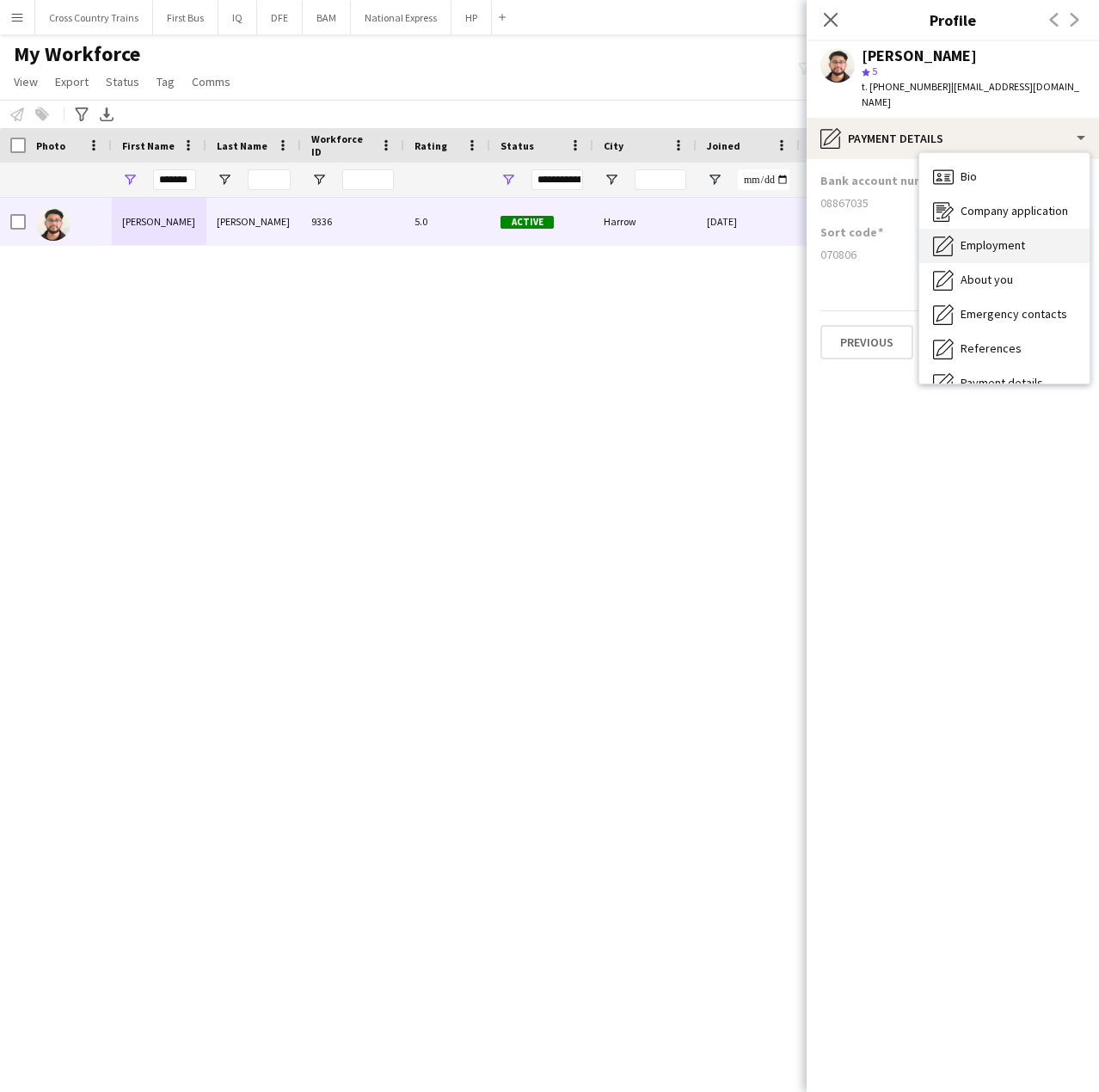
click at [1004, 238] on span "Employment" at bounding box center [993, 245] width 65 height 15
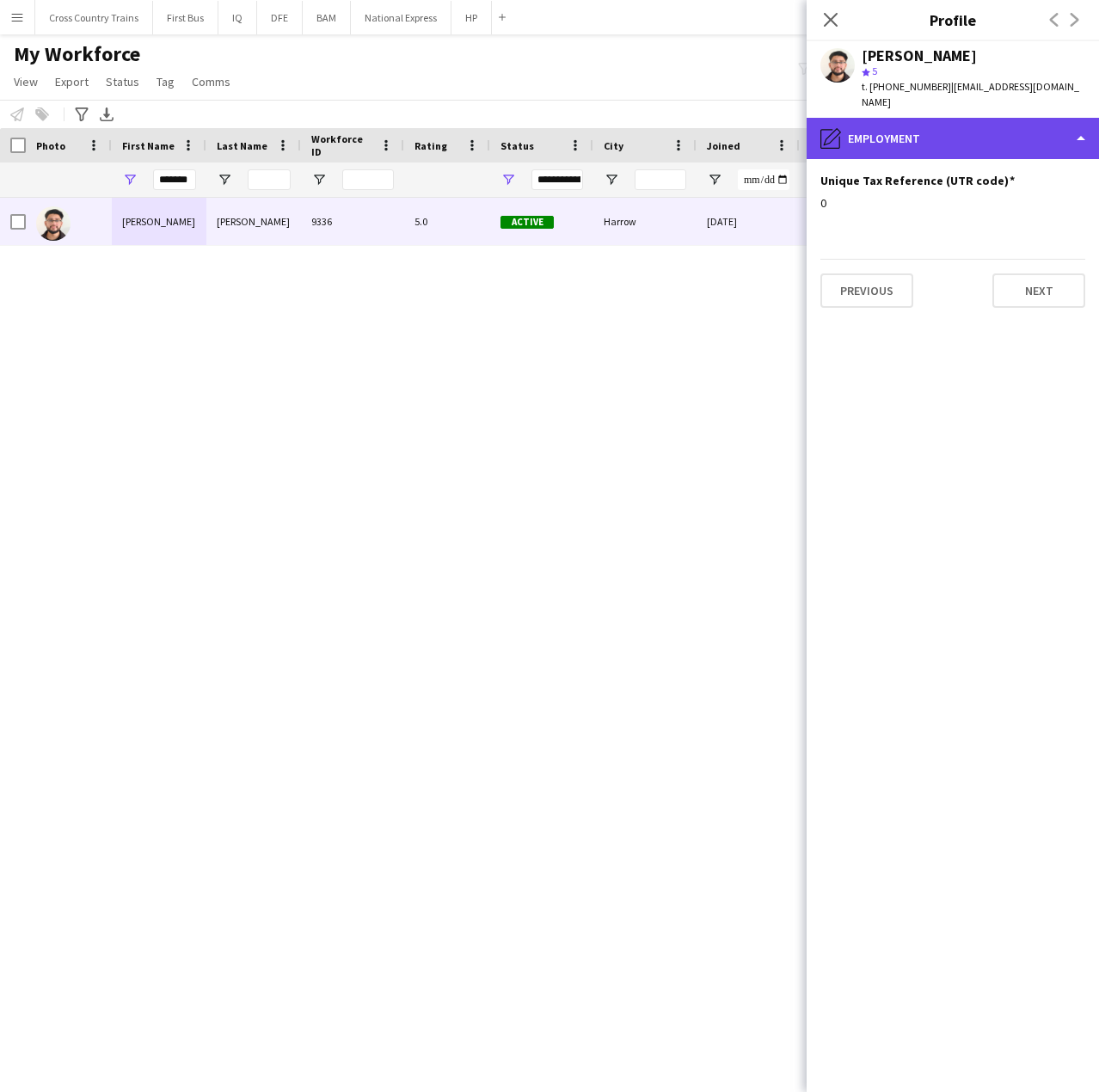
click at [952, 124] on div "pencil4 Employment" at bounding box center [953, 137] width 292 height 41
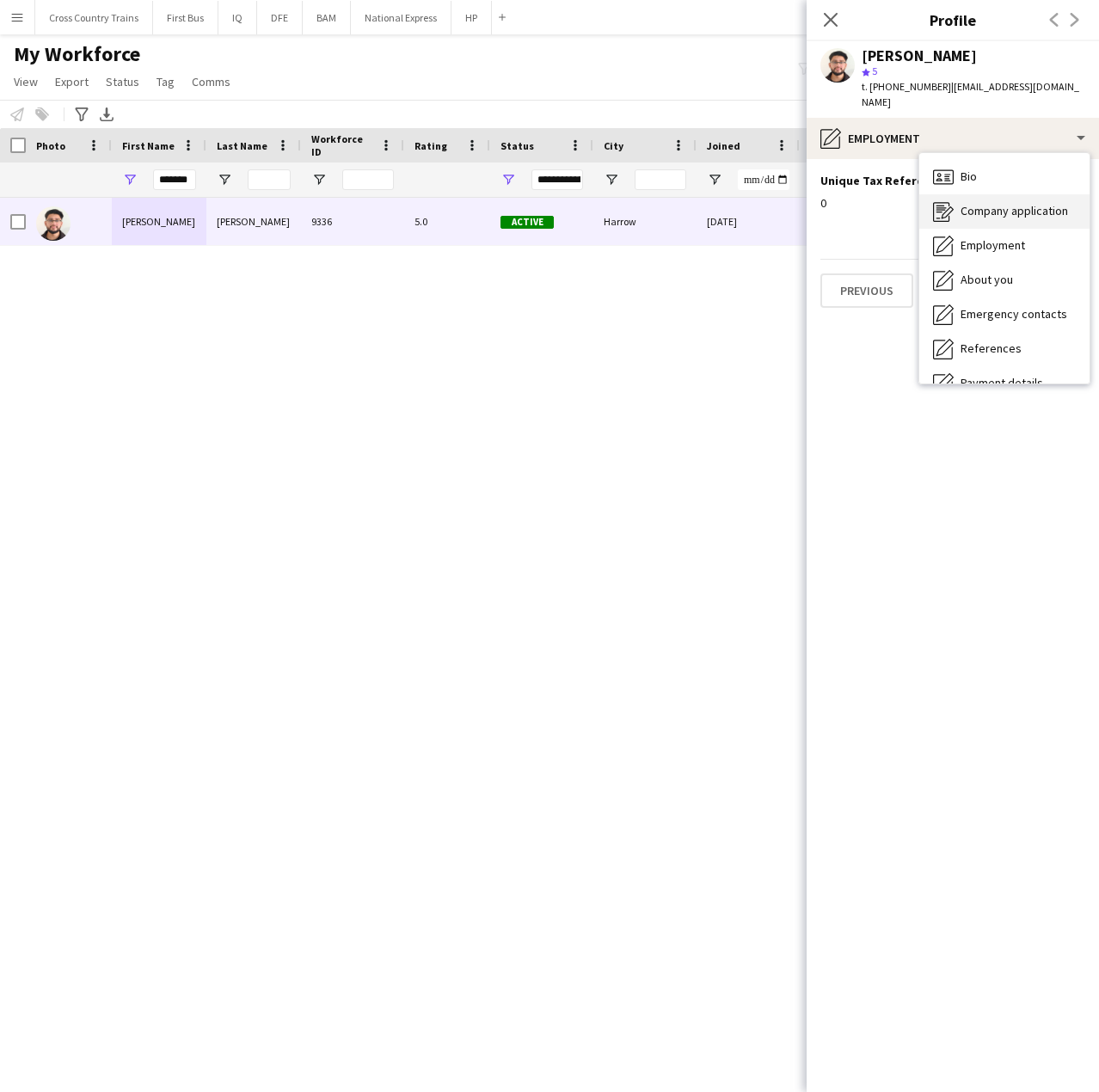
click at [1015, 203] on span "Company application" at bounding box center [1014, 211] width 108 height 15
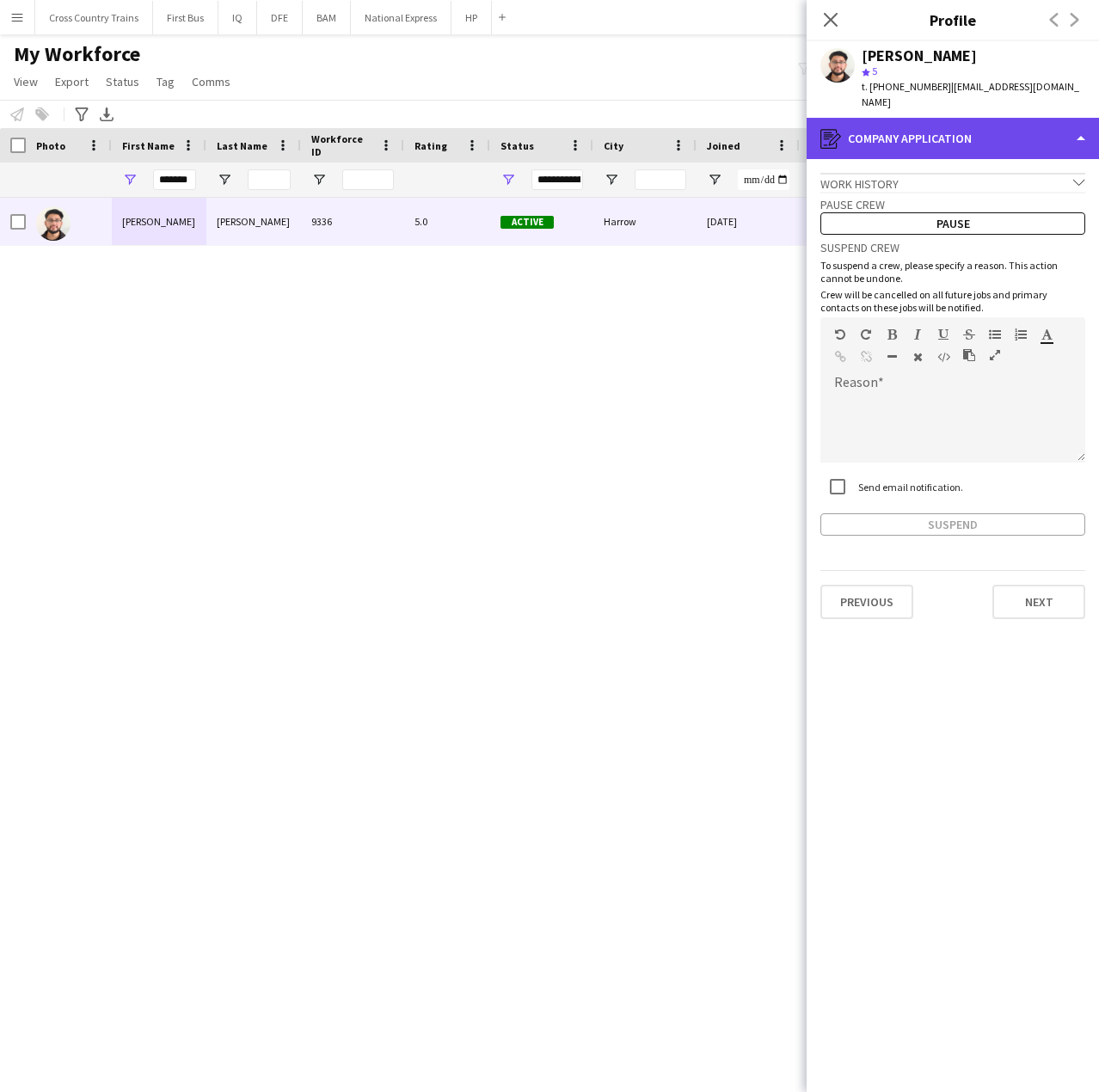
click at [960, 117] on div "register Company application" at bounding box center [953, 137] width 292 height 41
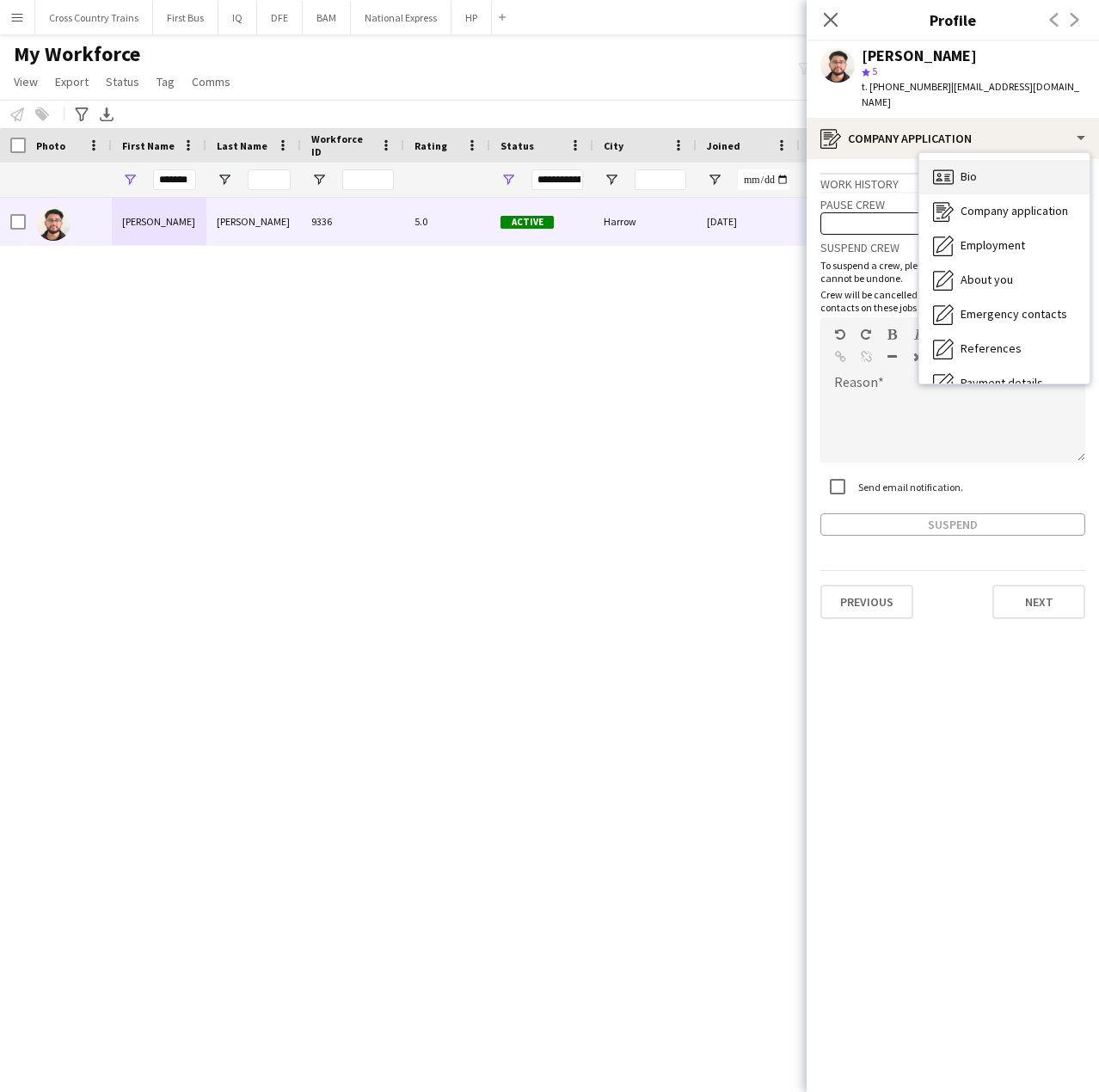
click at [982, 162] on div "Bio Bio" at bounding box center [1004, 178] width 170 height 34
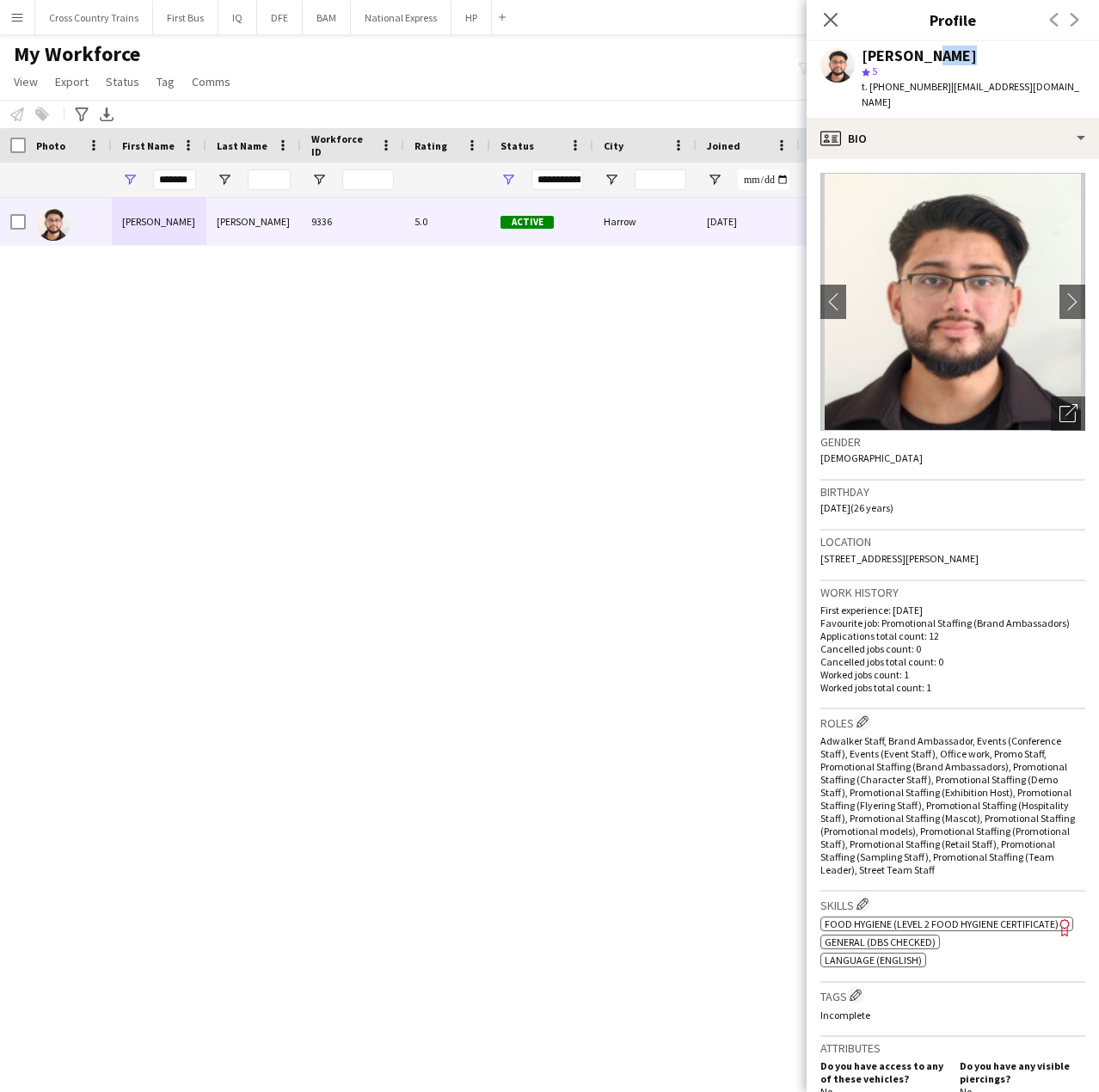
drag, startPoint x: 942, startPoint y: 54, endPoint x: 919, endPoint y: 53, distance: 23.0
click at [919, 53] on div "[PERSON_NAME]" at bounding box center [974, 55] width 223 height 15
copy div "[PERSON_NAME]"
drag, startPoint x: 53, startPoint y: 9, endPoint x: 39, endPoint y: 13, distance: 14.6
click at [47, 10] on button "Cross Country Trains Close" at bounding box center [94, 17] width 117 height 33
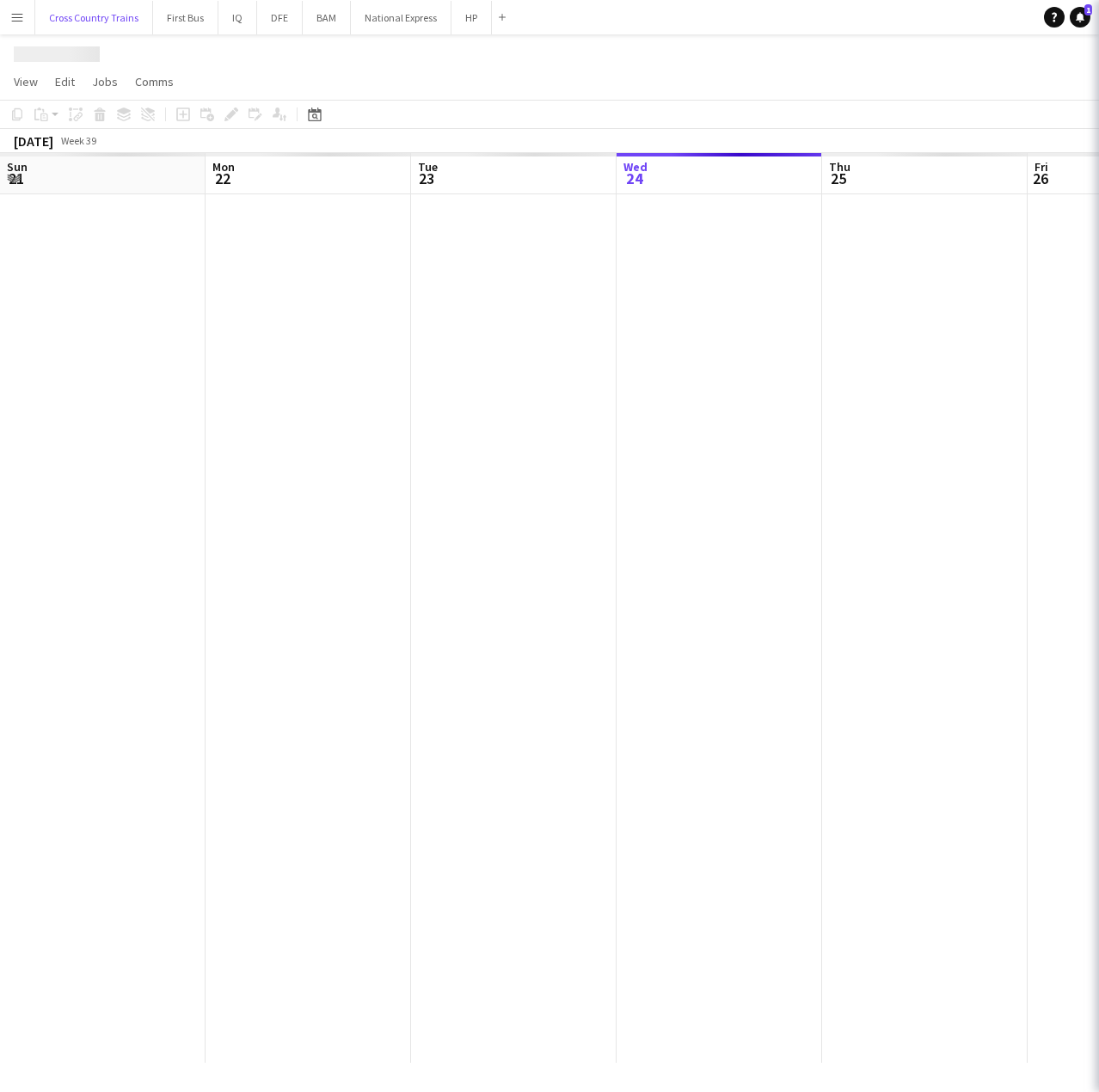
scroll to position [0, 412]
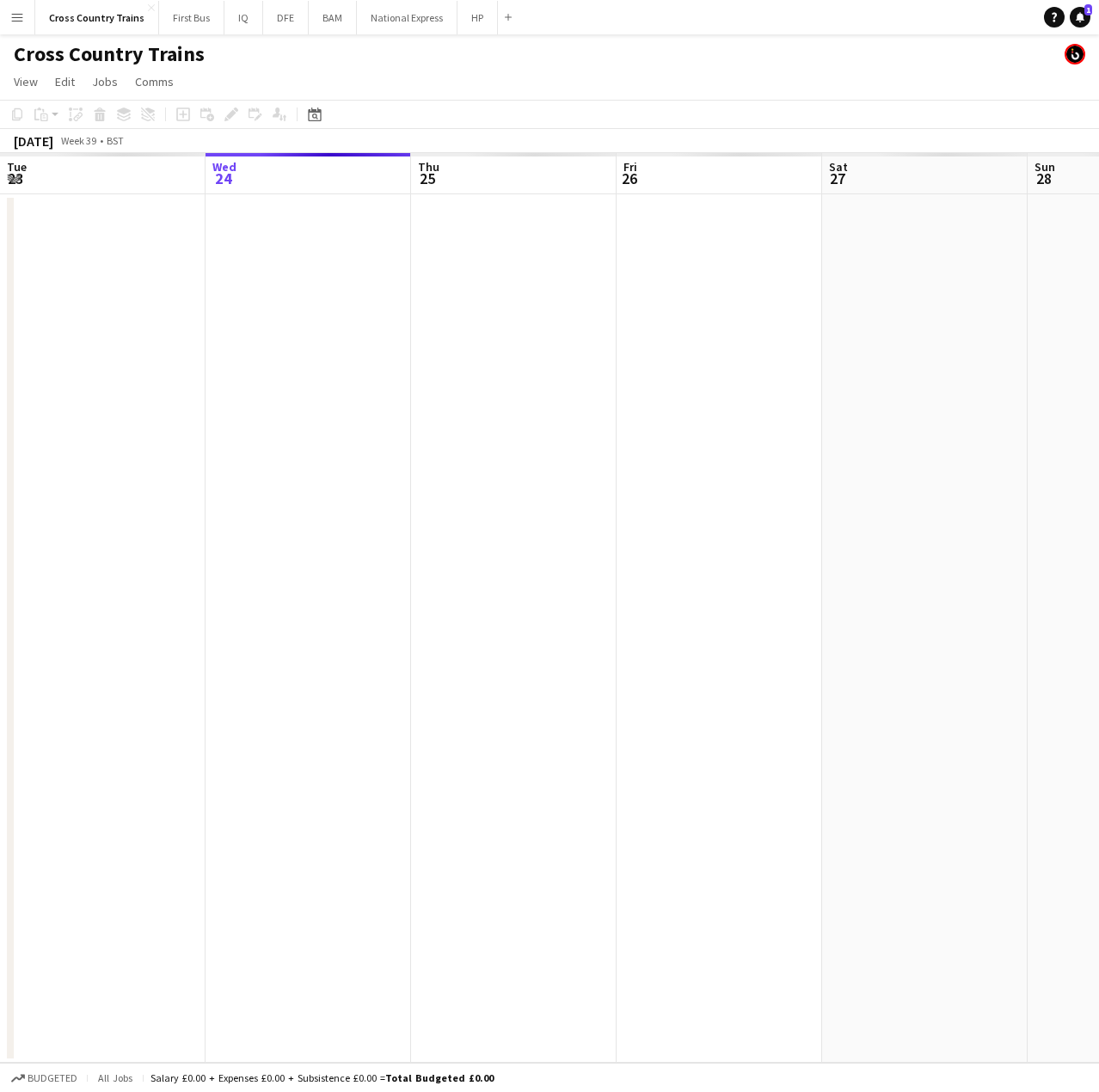
click at [21, 15] on app-icon "Menu" at bounding box center [17, 17] width 13 height 13
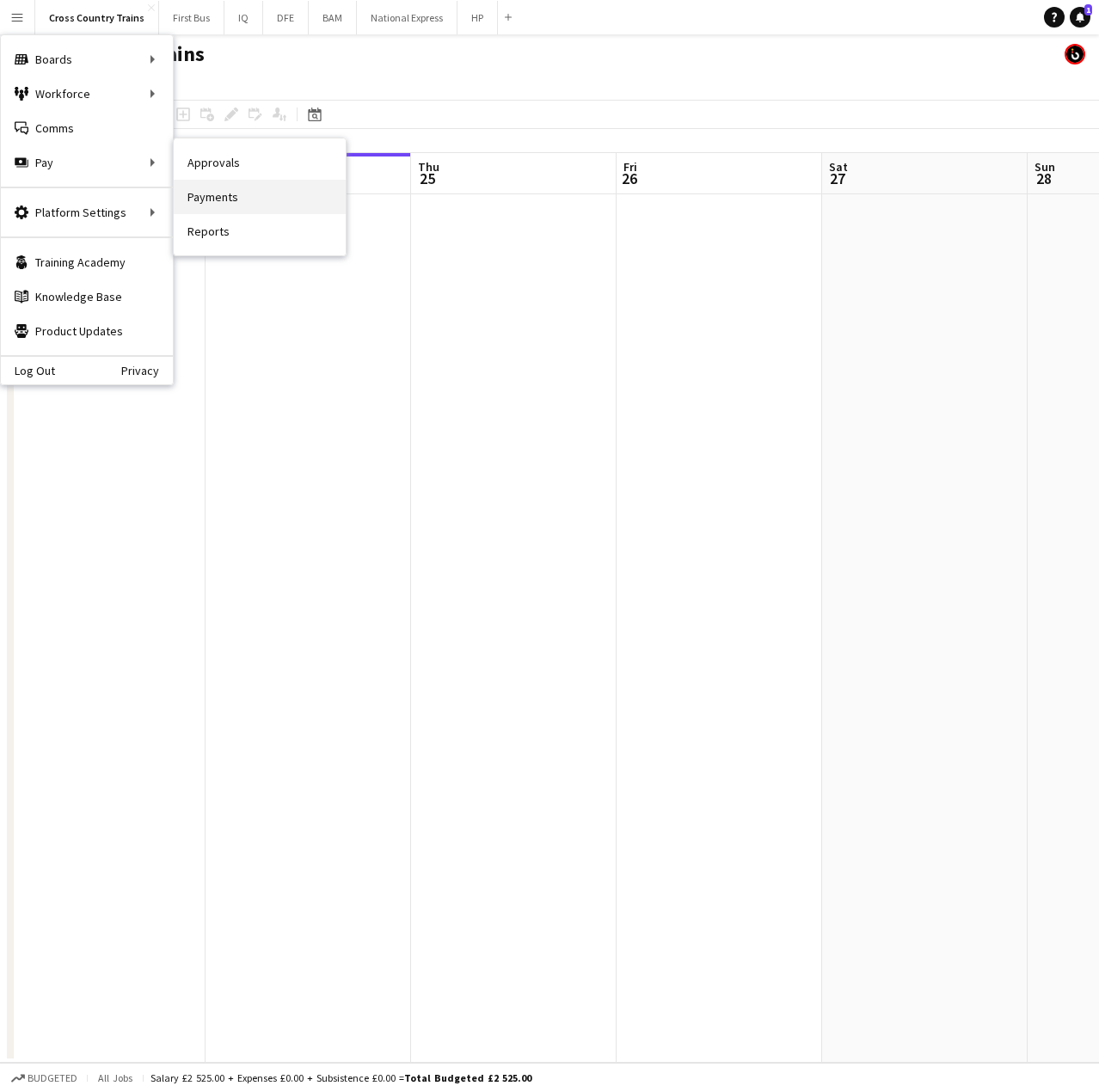
click at [223, 197] on link "Payments" at bounding box center [260, 197] width 172 height 34
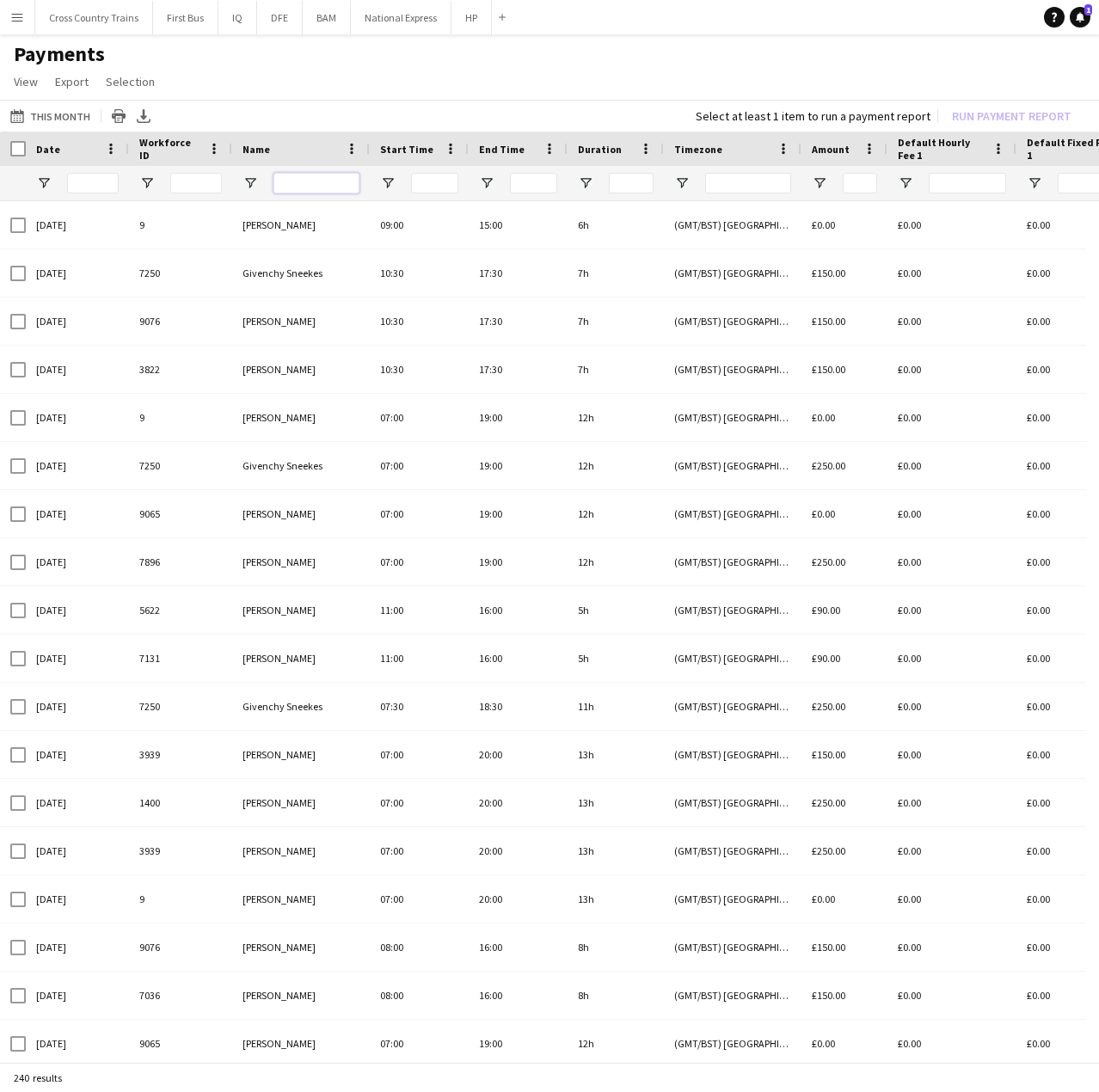
click at [288, 179] on input "Name Filter Input" at bounding box center [317, 183] width 86 height 21
paste input "****"
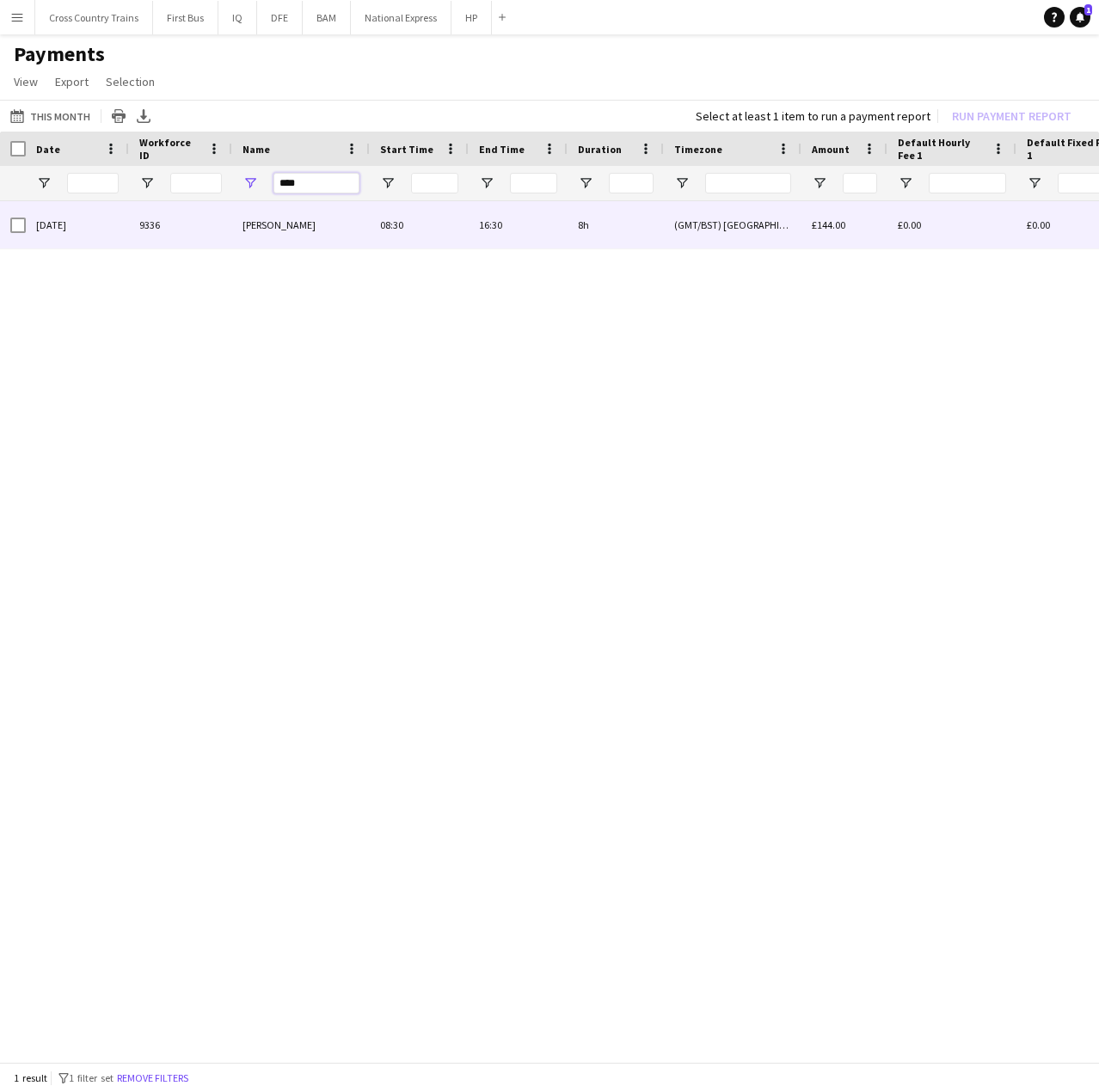
type input "****"
click at [766, 229] on div "(GMT/BST) [GEOGRAPHIC_DATA]" at bounding box center [733, 225] width 137 height 48
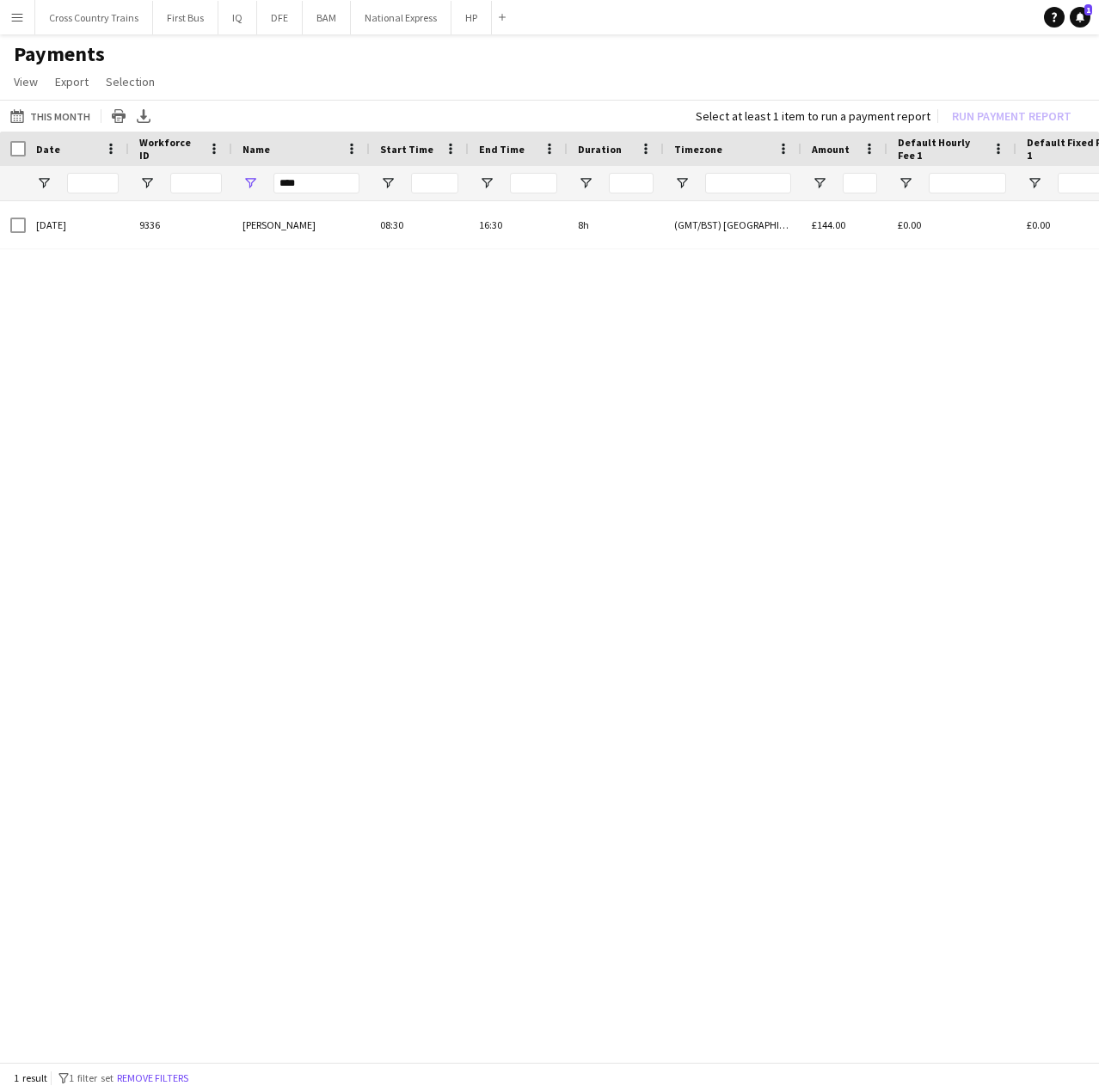
click at [236, 1050] on div "[DATE] 9336 [PERSON_NAME] 08:30 16:30 8h (GMT/BST) [GEOGRAPHIC_DATA] £144.00 £0…" at bounding box center [549, 627] width 1099 height 851
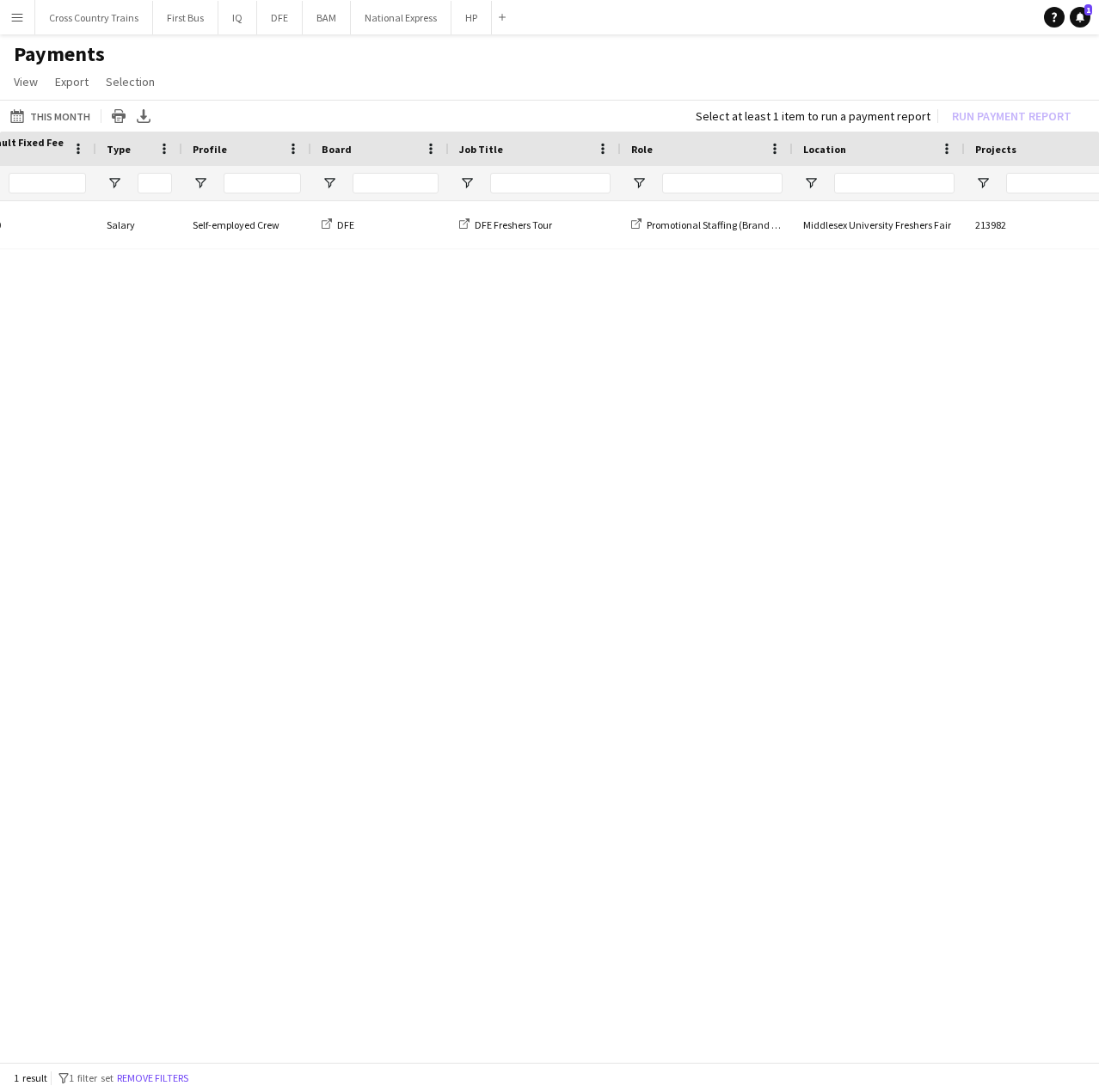
scroll to position [0, 530]
